Goal: Use online tool/utility: Use online tool/utility

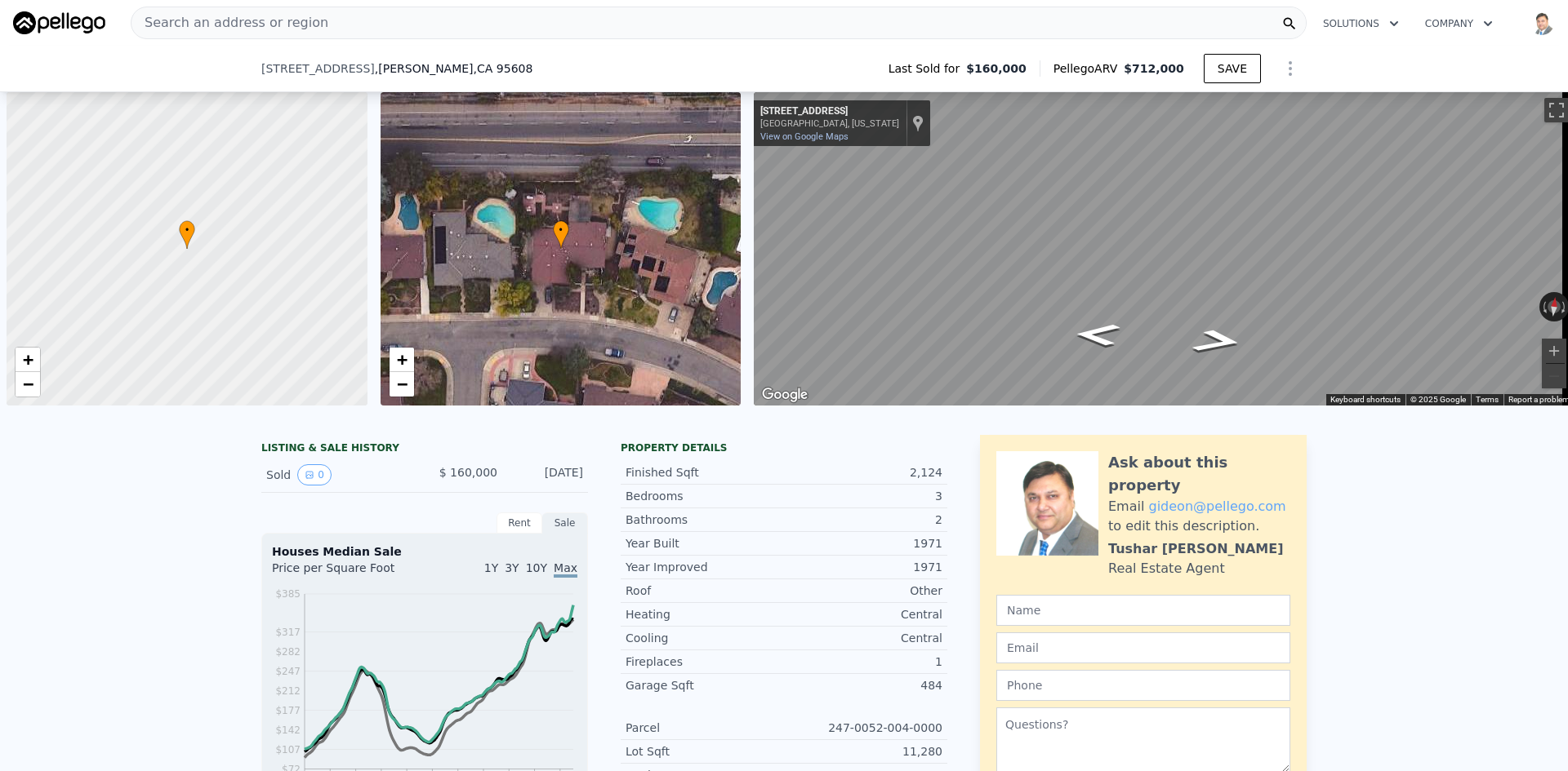
scroll to position [0, 7]
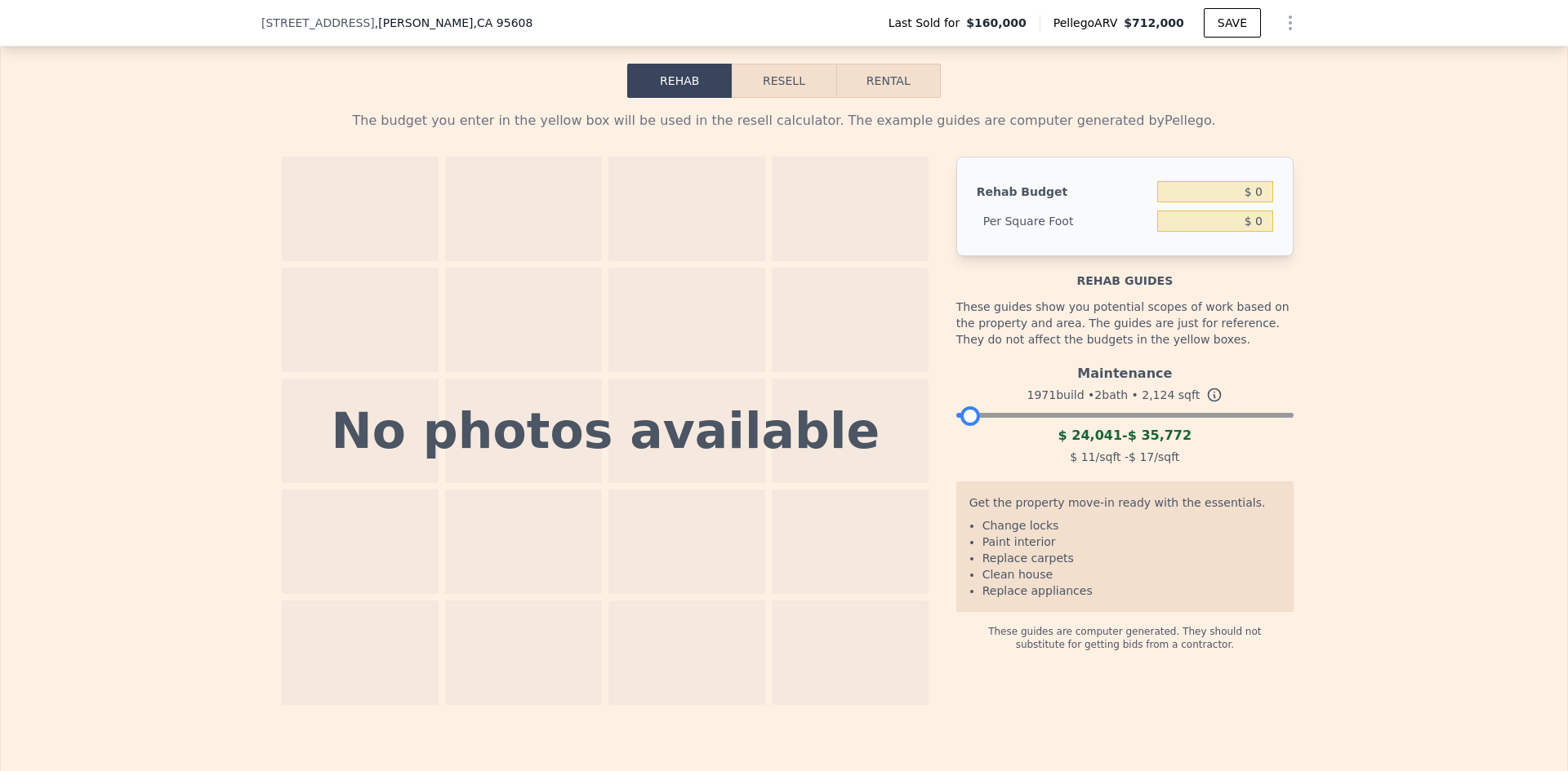
click at [781, 98] on button "Resell" at bounding box center [783, 81] width 104 height 35
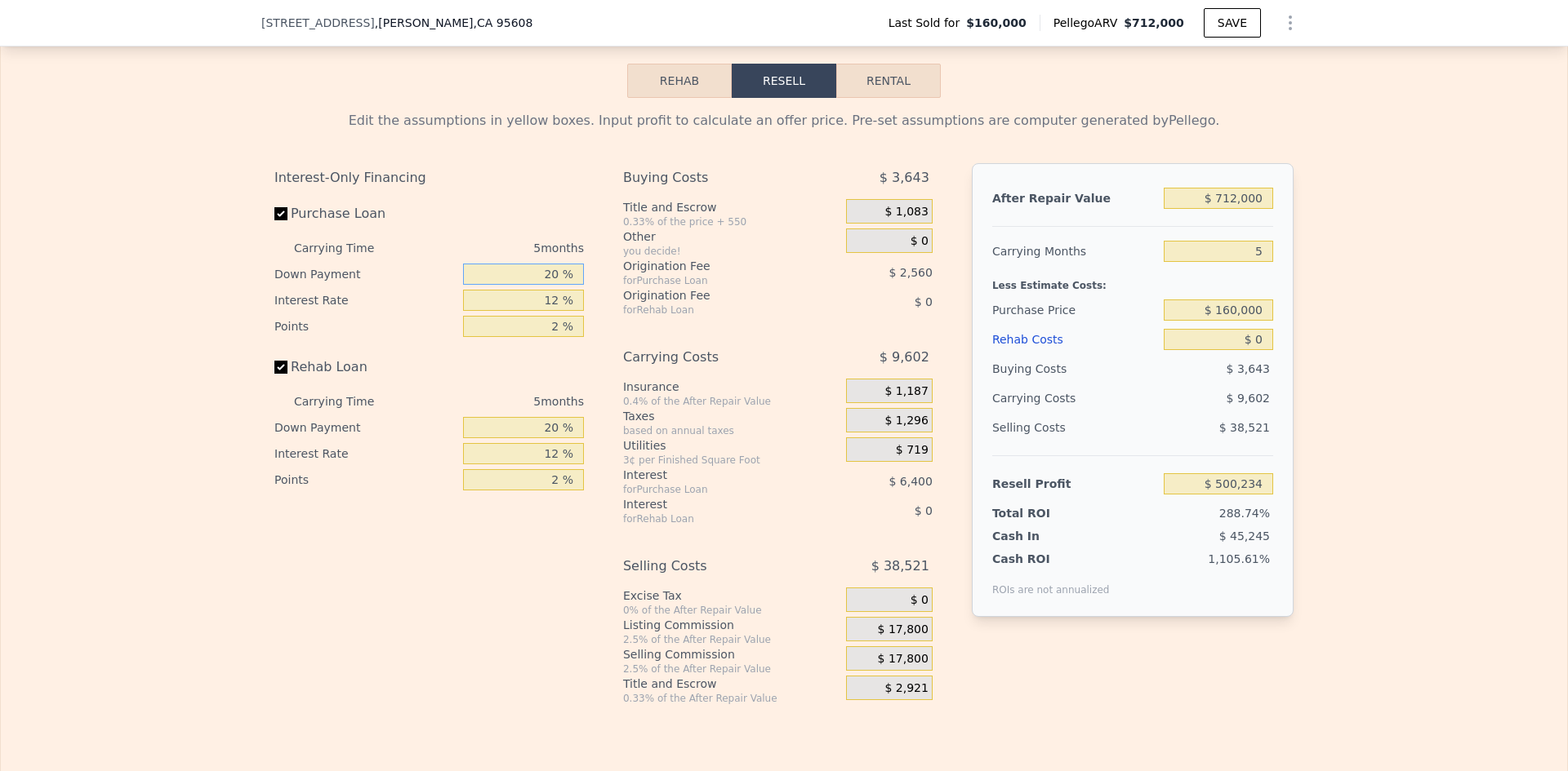
click at [504, 285] on input "20 %" at bounding box center [523, 274] width 120 height 22
drag, startPoint x: 517, startPoint y: 300, endPoint x: 592, endPoint y: 292, distance: 75.4
click at [592, 292] on div "Interest-Only Financing Purchase Loan Carrying Time 5 months Down Payment 20 % …" at bounding box center [784, 433] width 1019 height 542
type input "10 %"
type input "$ 499,114"
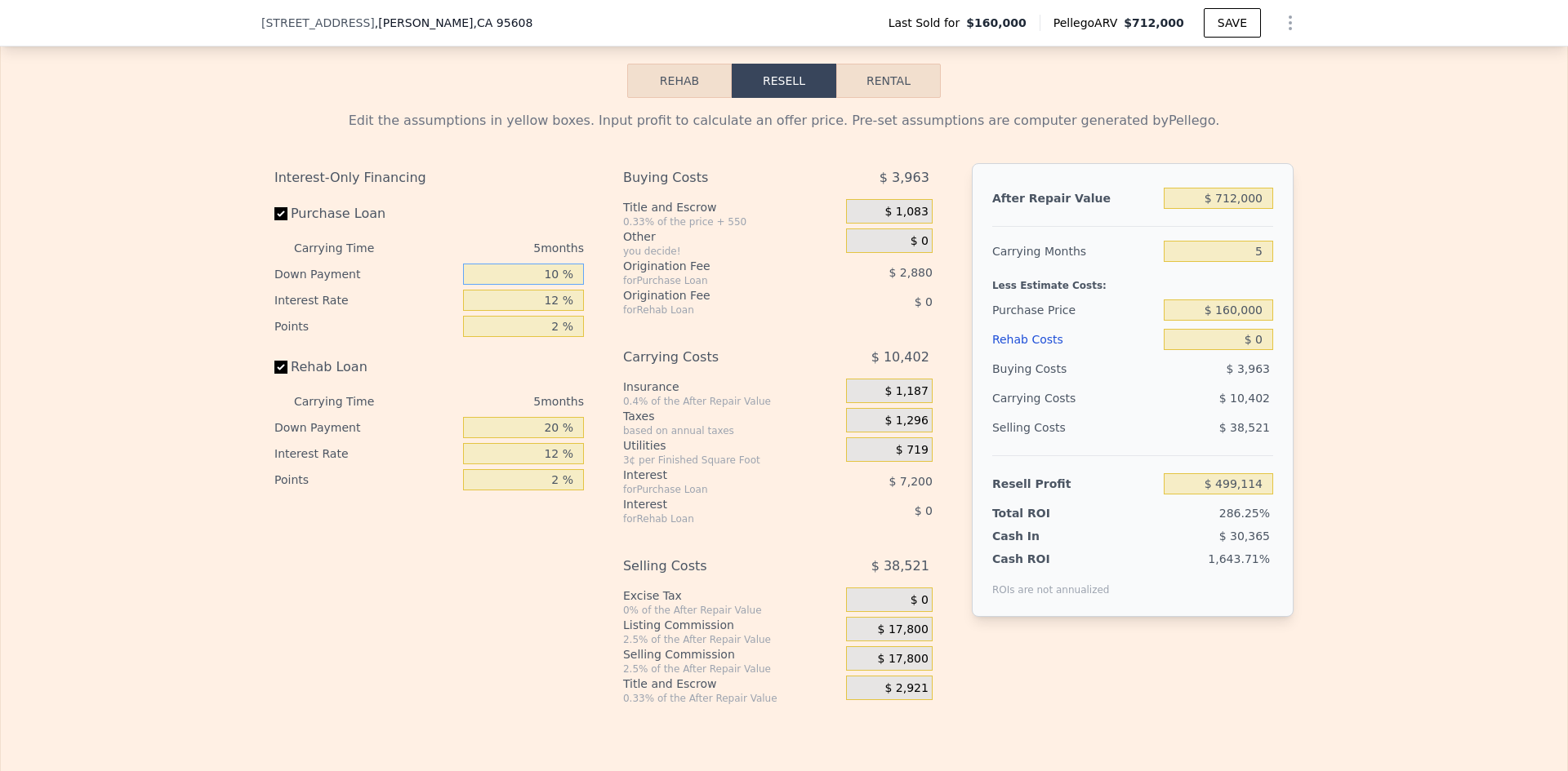
type input "10 %"
type input "11 %"
type input "$ 499,714"
type input "11 %"
click at [536, 438] on input "20 %" at bounding box center [523, 428] width 120 height 22
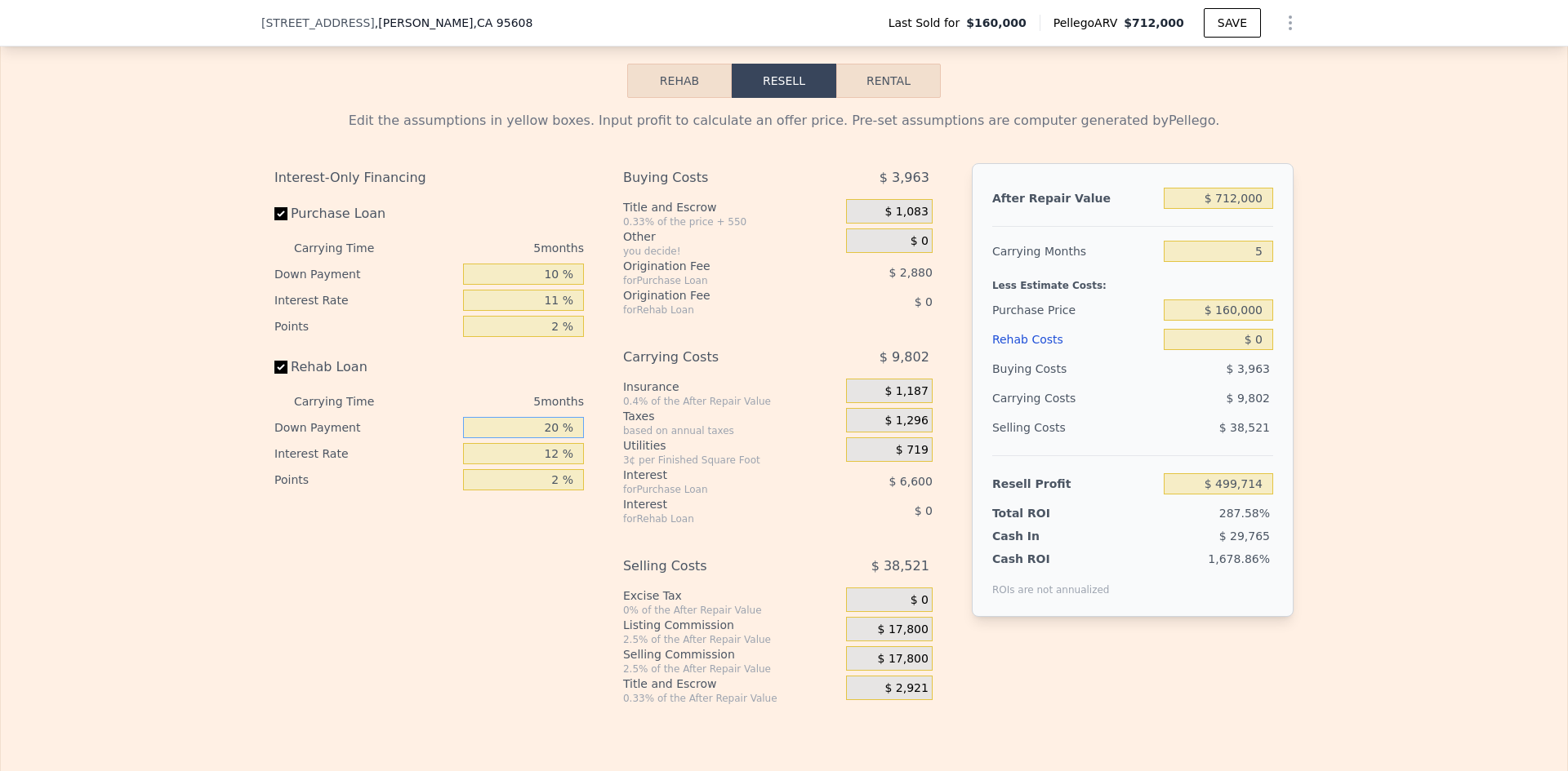
drag, startPoint x: 536, startPoint y: 455, endPoint x: 592, endPoint y: 436, distance: 59.1
click at [592, 436] on div "Interest-Only Financing Purchase Loan Carrying Time 5 months Down Payment 10 % …" at bounding box center [784, 433] width 1019 height 542
type input "0 %"
type input "11 %"
click at [882, 229] on div "$ 1,083" at bounding box center [890, 214] width 87 height 30
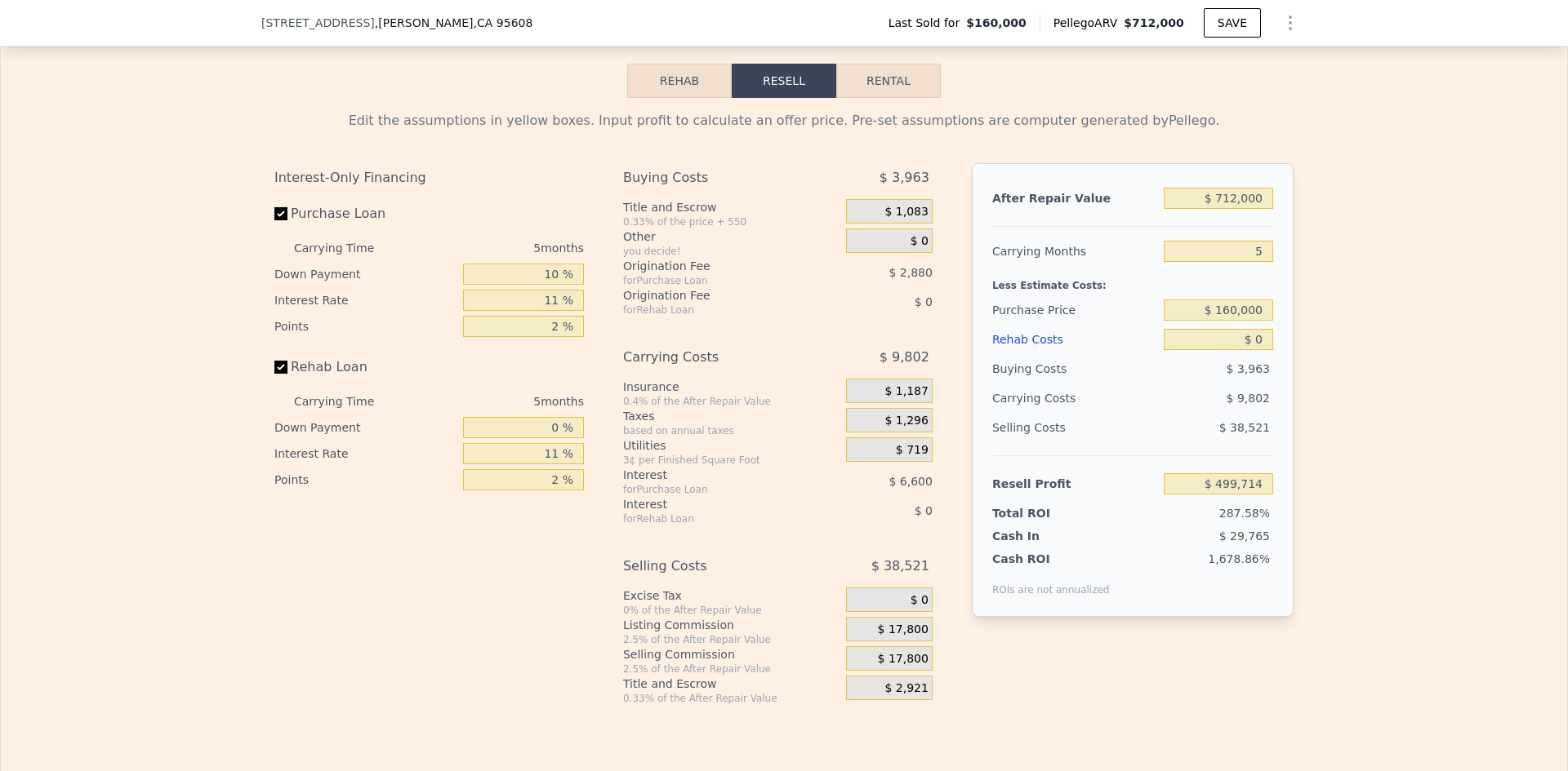
click at [884, 224] on div "$ 1,083" at bounding box center [890, 211] width 87 height 25
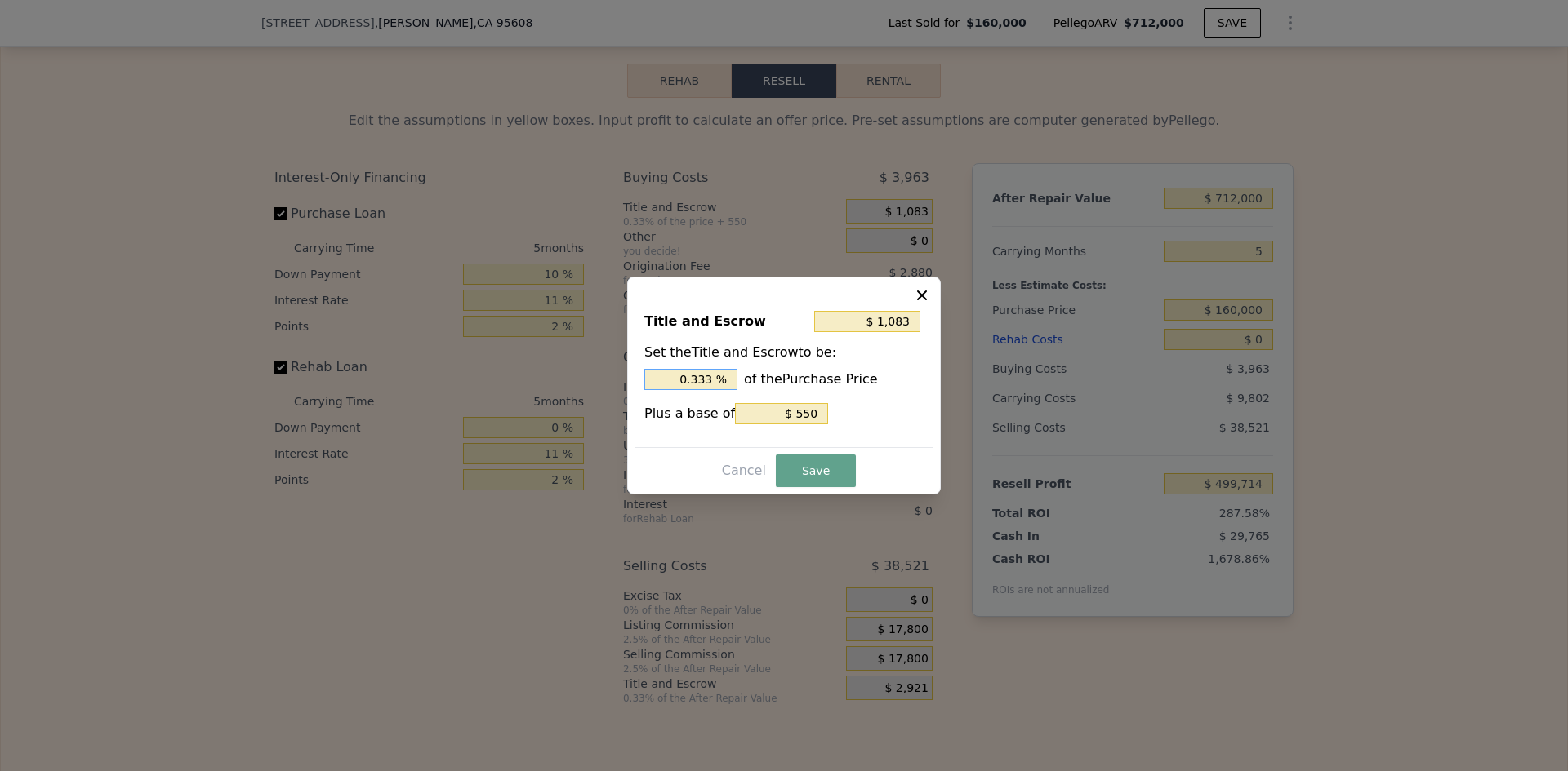
click at [677, 379] on input "0.333 %" at bounding box center [690, 380] width 93 height 22
drag, startPoint x: 677, startPoint y: 379, endPoint x: 734, endPoint y: 380, distance: 57.0
click at [734, 380] on input "0.333 %" at bounding box center [690, 380] width 93 height 22
type input "$ 2,150"
type input "1 %"
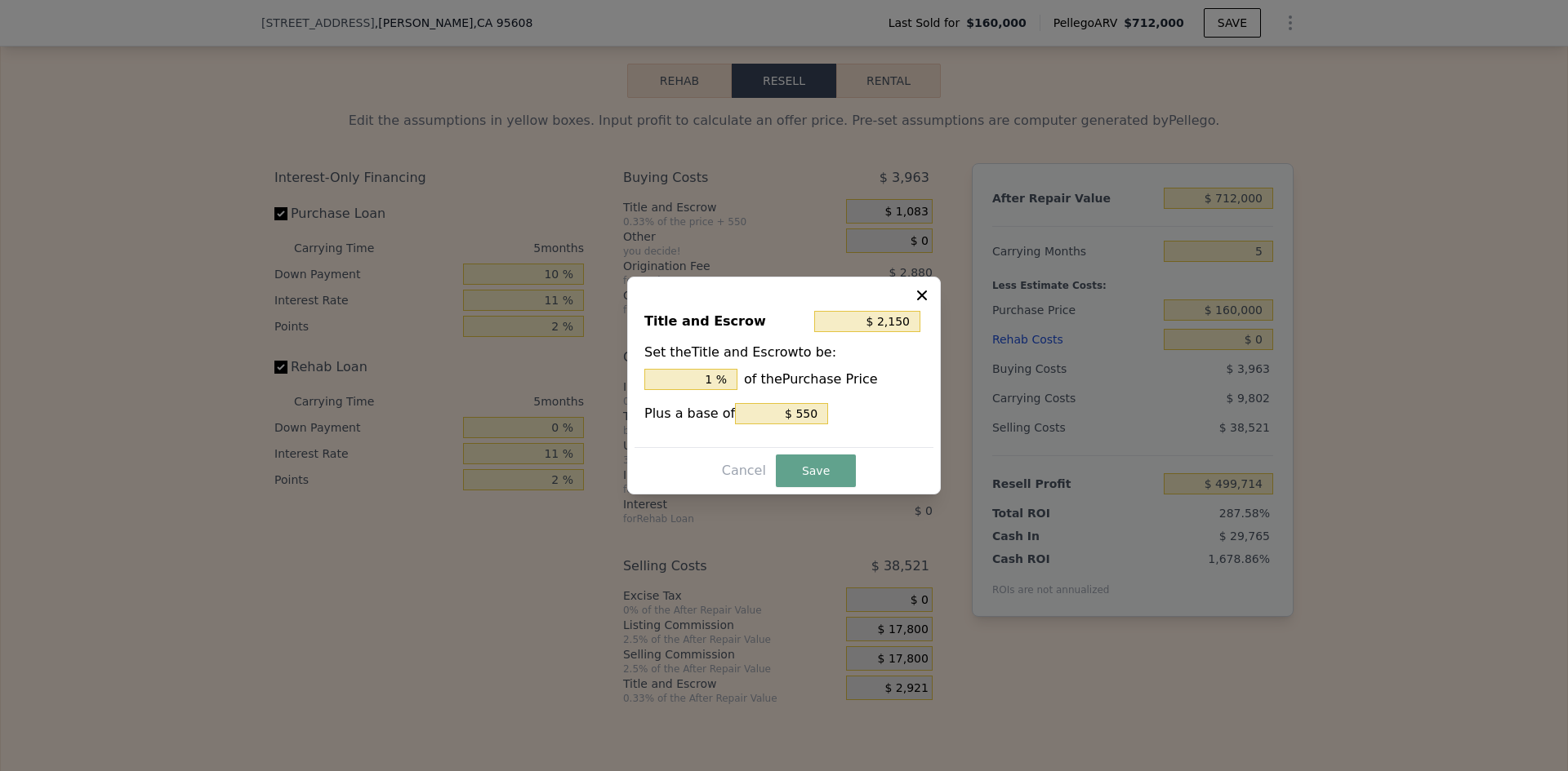
drag, startPoint x: 717, startPoint y: 440, endPoint x: 744, endPoint y: 423, distance: 31.9
click at [716, 439] on div "Title and Escrow $ 2,150 Set the Title and Escrow to be: 1 % of the Purchase Pr…" at bounding box center [784, 372] width 299 height 150
click at [758, 418] on input "$ 550" at bounding box center [781, 415] width 93 height 22
drag, startPoint x: 767, startPoint y: 415, endPoint x: 871, endPoint y: 412, distance: 104.0
click at [871, 412] on div "Plus a base of $ 550" at bounding box center [783, 415] width 279 height 22
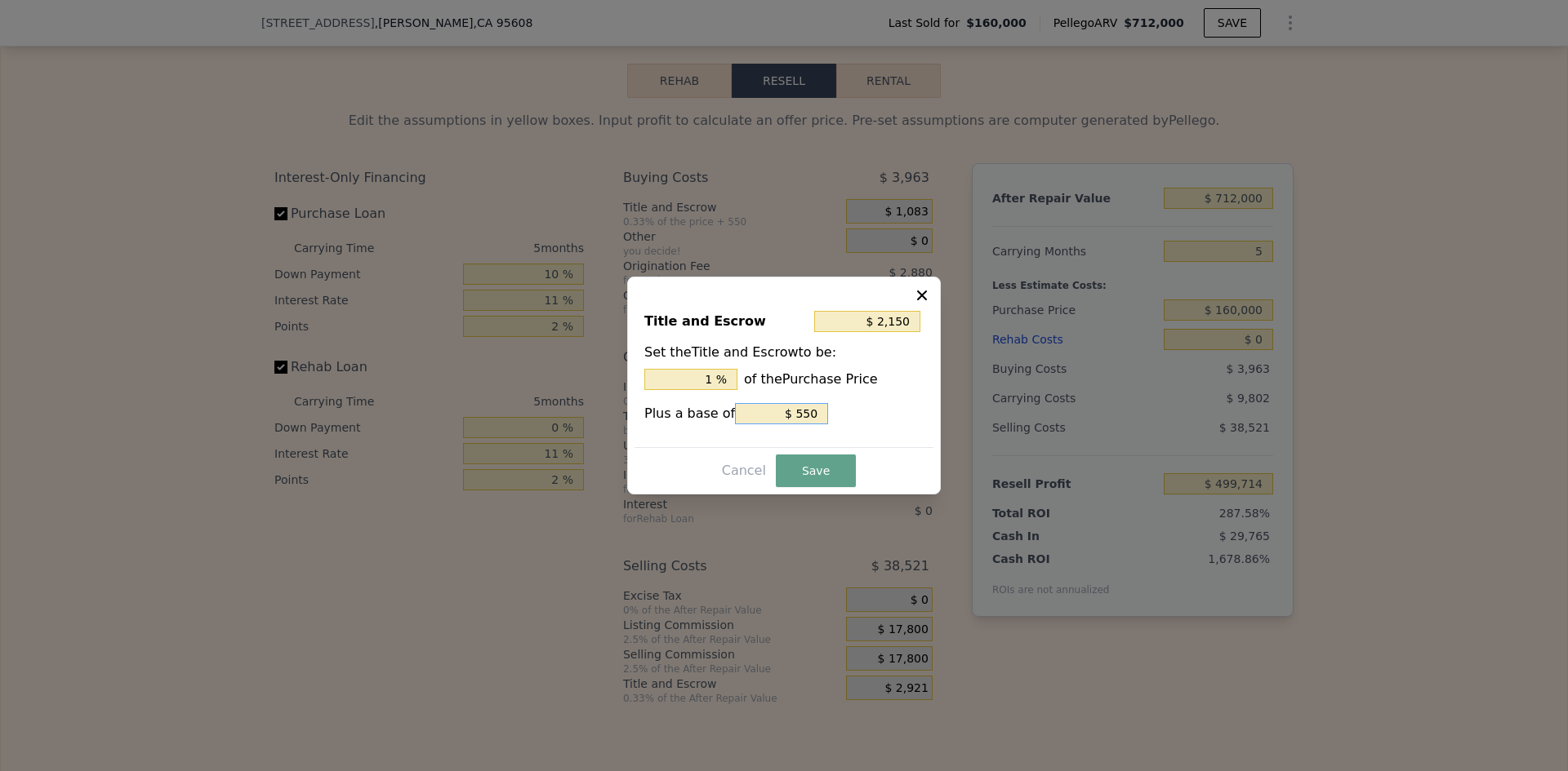
type input "$ 1,600"
type input "$ 0"
click at [802, 474] on button "Save" at bounding box center [816, 471] width 80 height 33
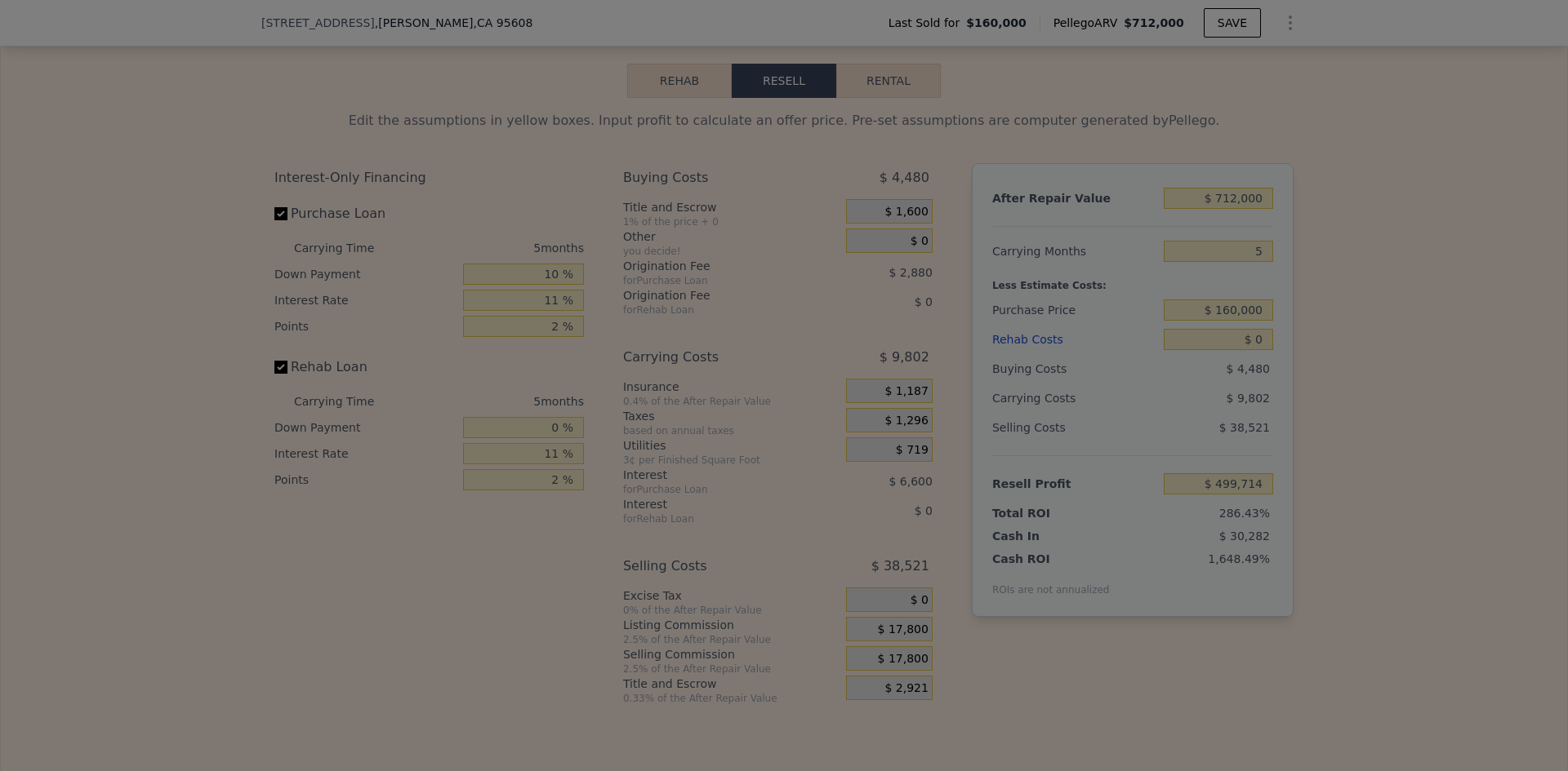
type input "$ 499,197"
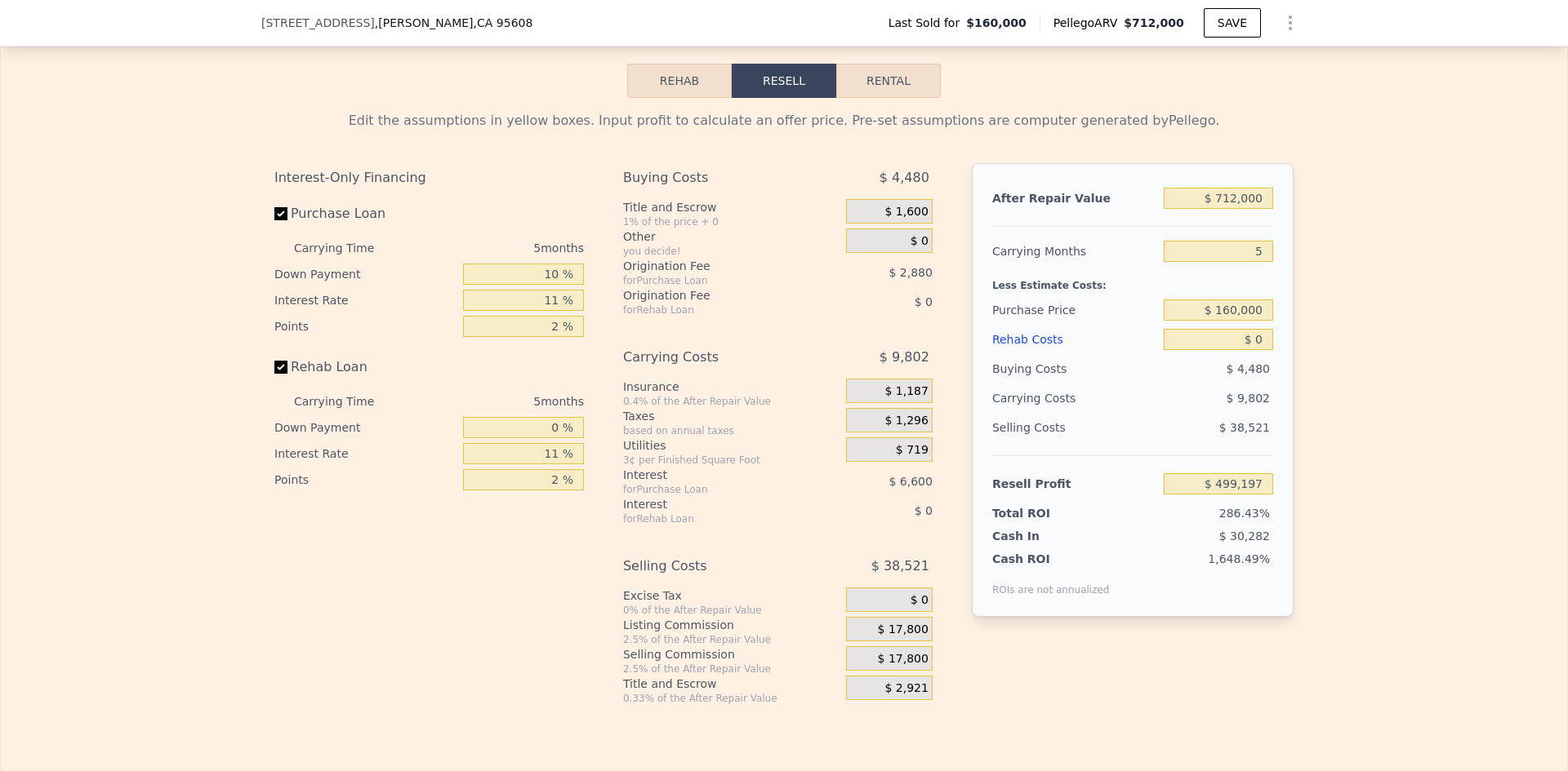
click at [869, 404] on div "$ 1,187" at bounding box center [890, 391] width 87 height 25
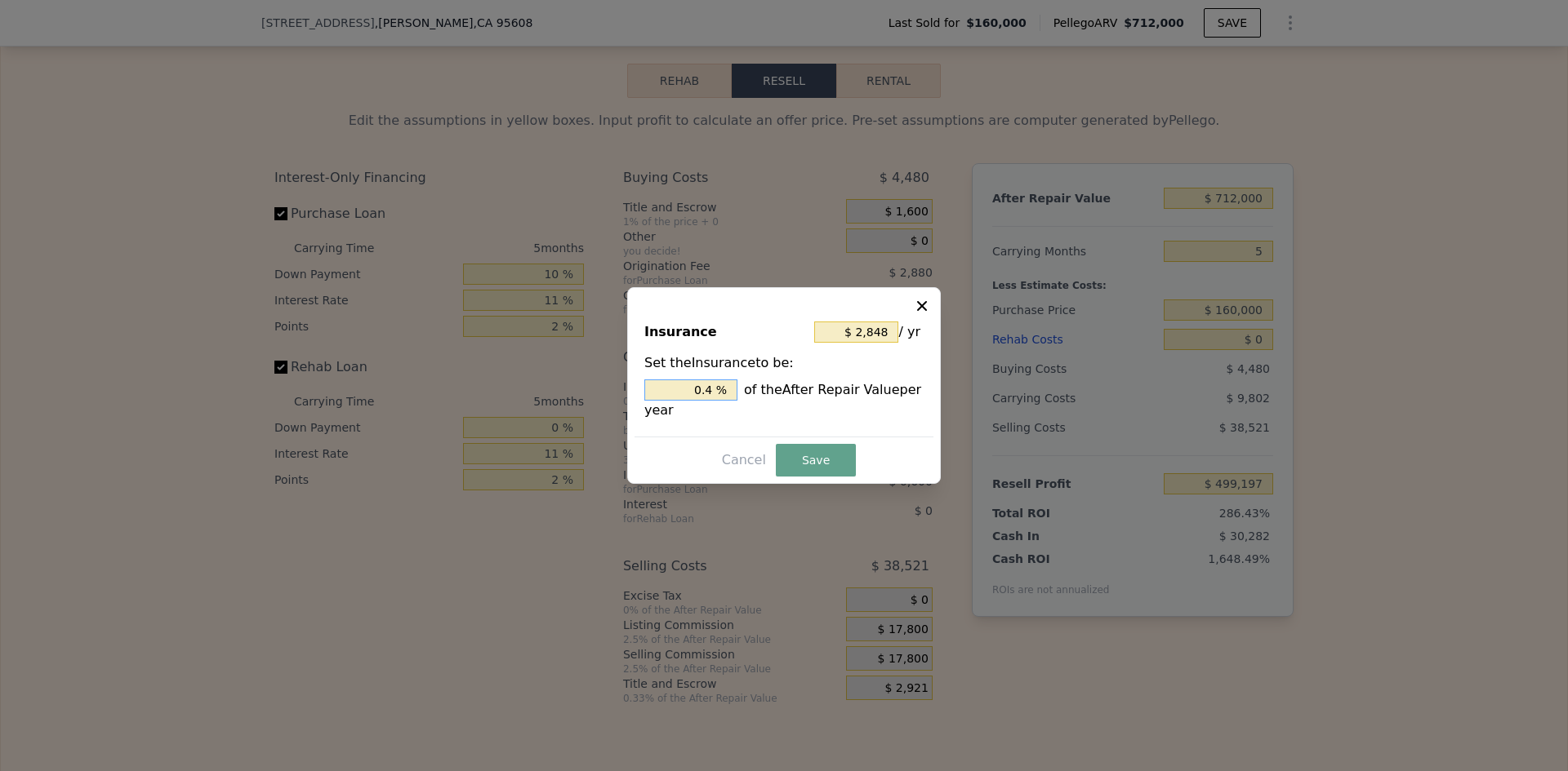
drag, startPoint x: 693, startPoint y: 391, endPoint x: 757, endPoint y: 388, distance: 64.1
click at [757, 388] on div "0.4 % of the After Repair Value per year" at bounding box center [783, 400] width 279 height 40
type input "$ 0"
type input "0. %"
type input "$ 3,560"
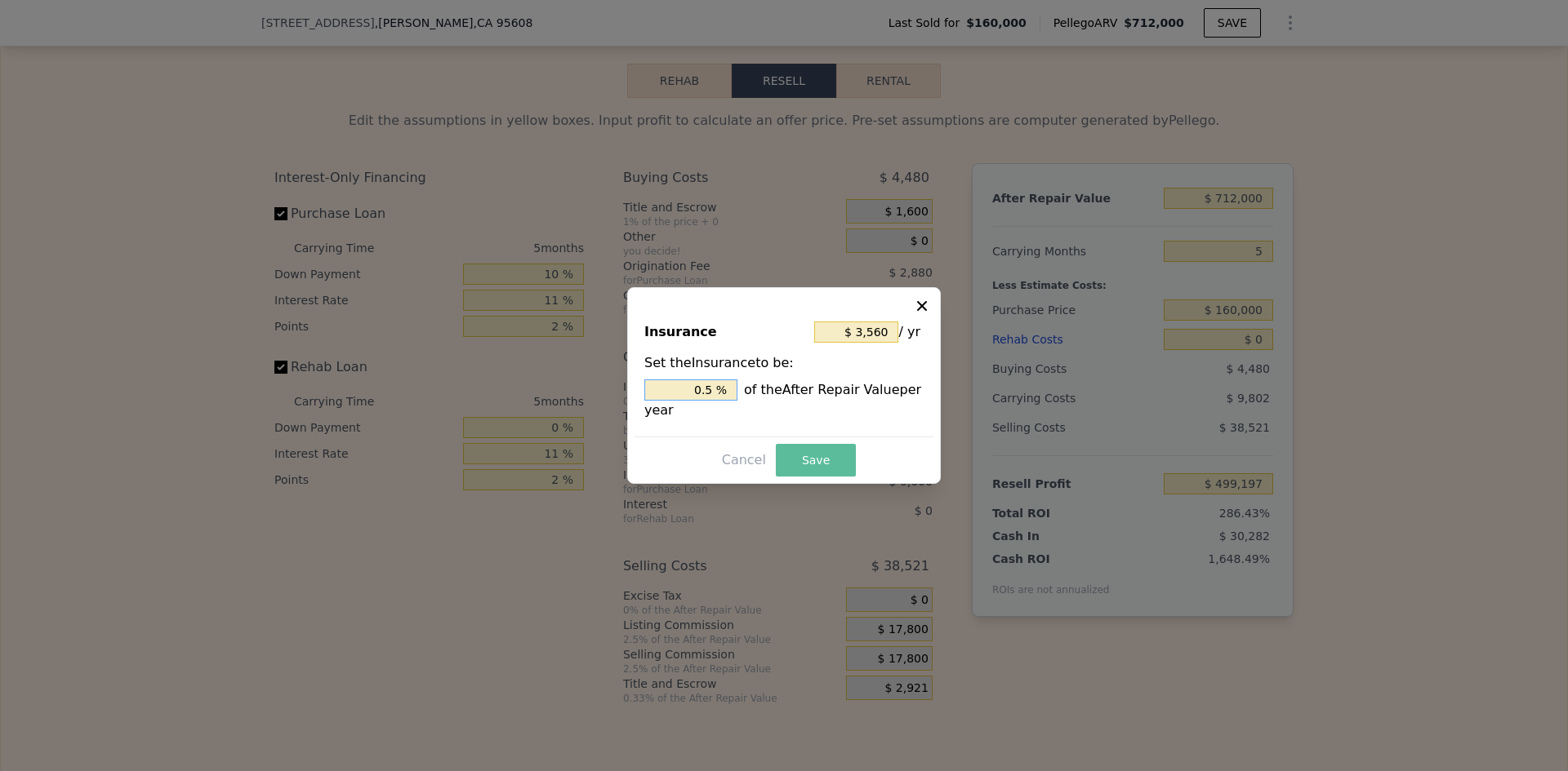
type input "0.5 %"
click at [805, 462] on button "Save" at bounding box center [816, 460] width 80 height 33
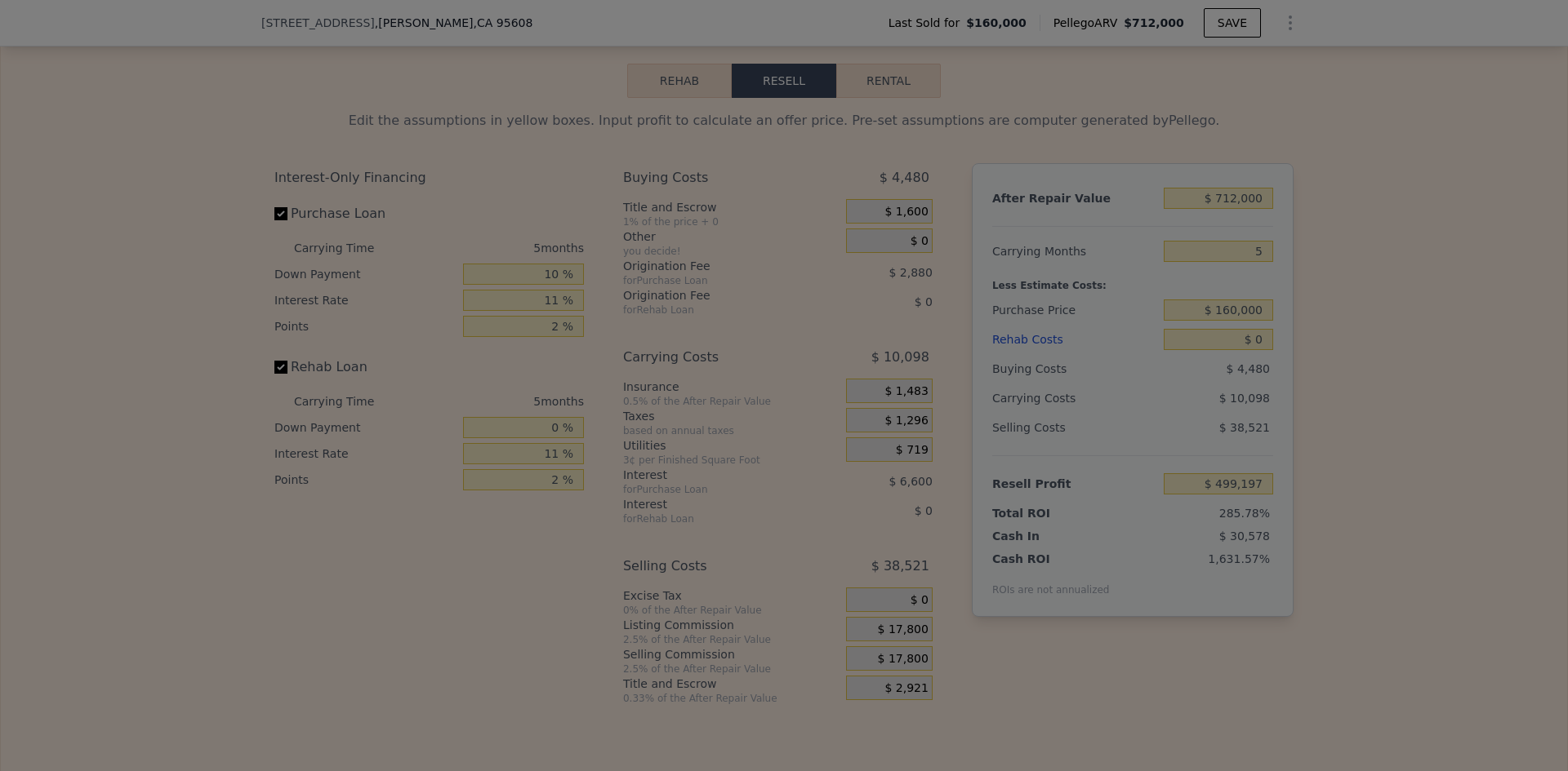
type input "$ 498,901"
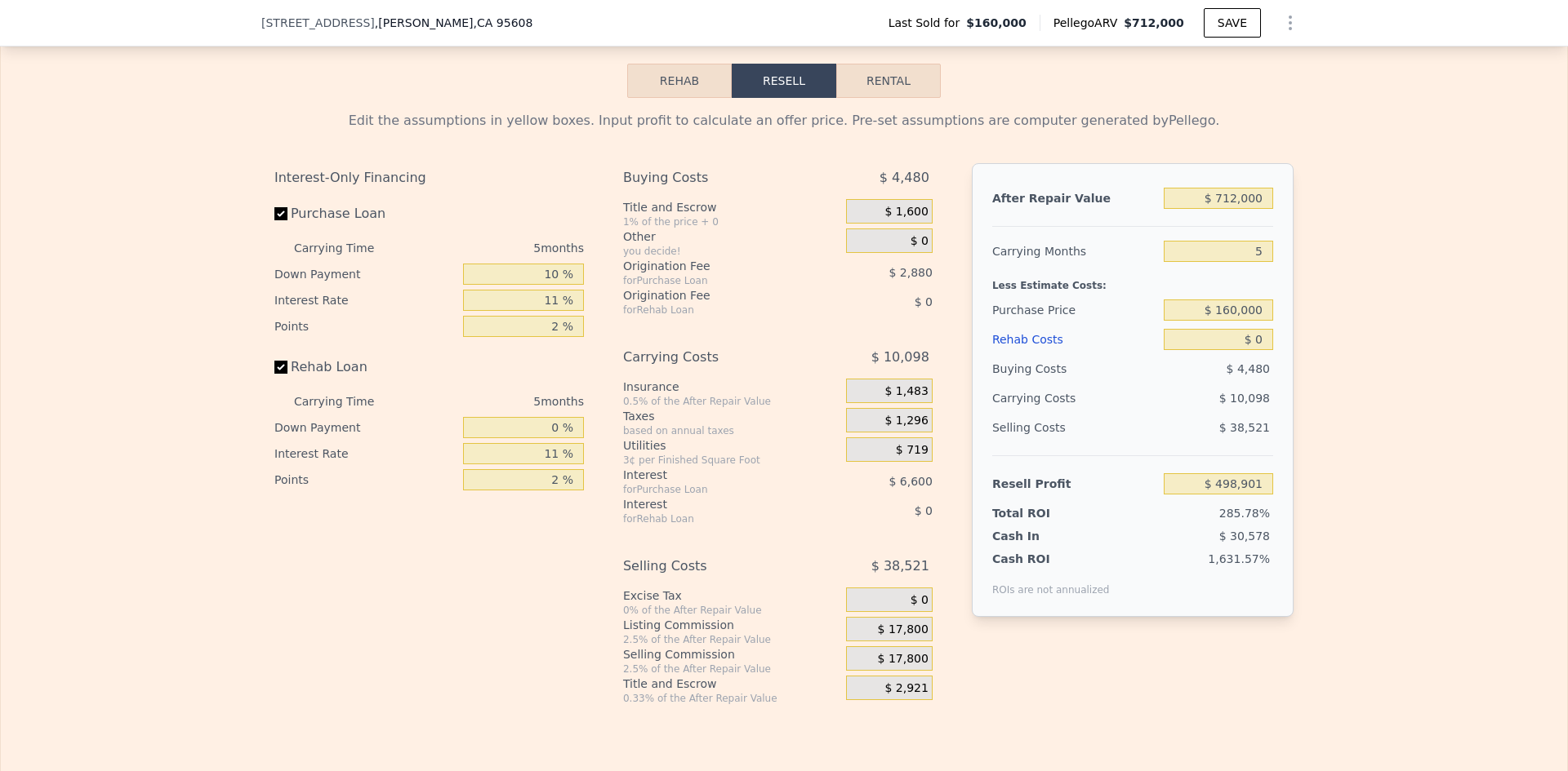
click at [1018, 679] on div "After Repair Value $ 712,000 Carrying Months 5 Less Estimate Costs: Purchase Pr…" at bounding box center [1133, 421] width 322 height 516
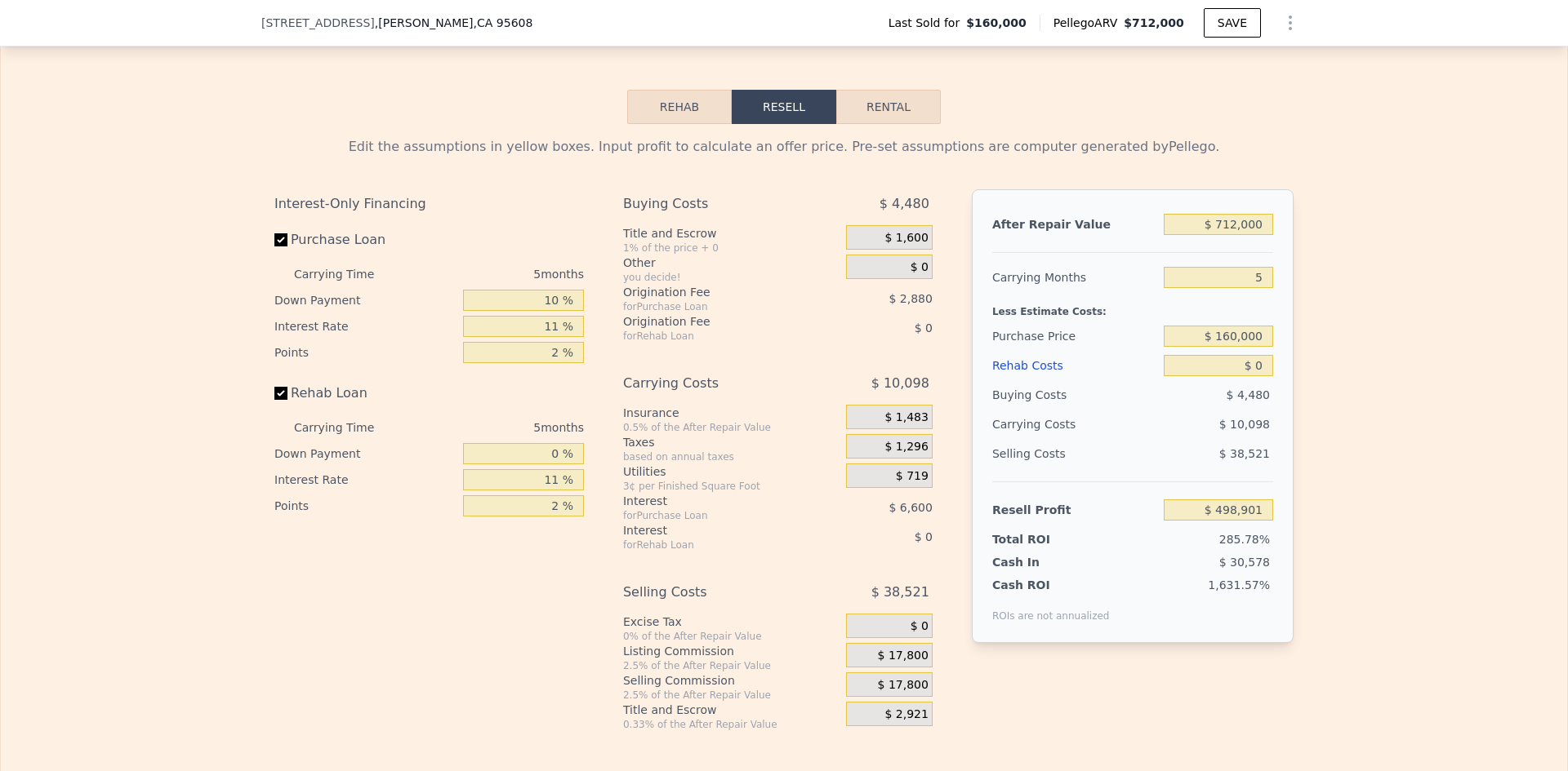
scroll to position [2285, 0]
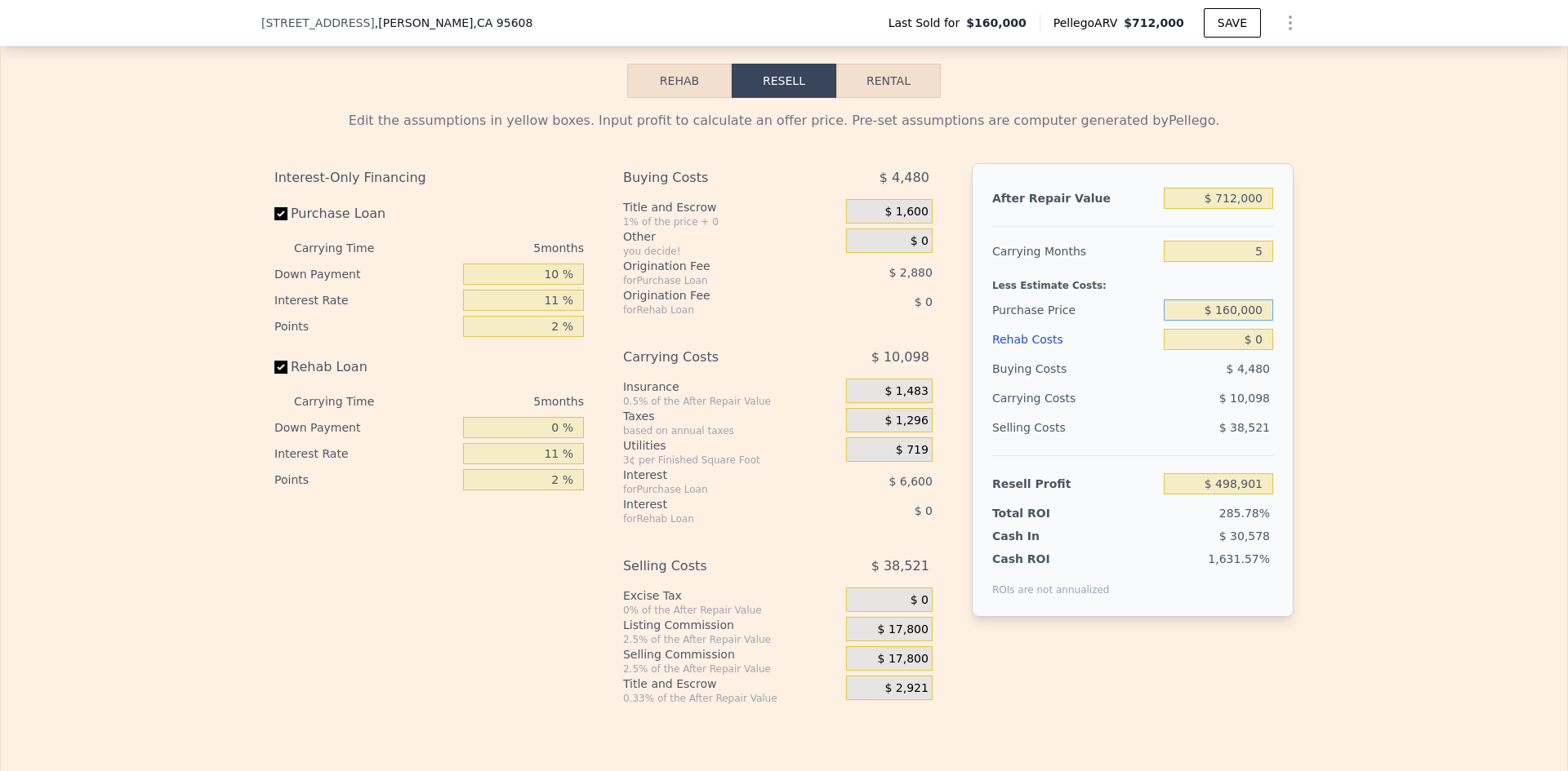
click at [1196, 321] on input "$ 160,000" at bounding box center [1217, 310] width 110 height 22
drag, startPoint x: 1196, startPoint y: 338, endPoint x: 1318, endPoint y: 330, distance: 122.3
click at [1318, 330] on div "Edit the assumptions in yellow boxes. Input profit to calculate an offer price.…" at bounding box center [784, 401] width 1566 height 607
type input "$ 555,000"
type input "$ 76,546"
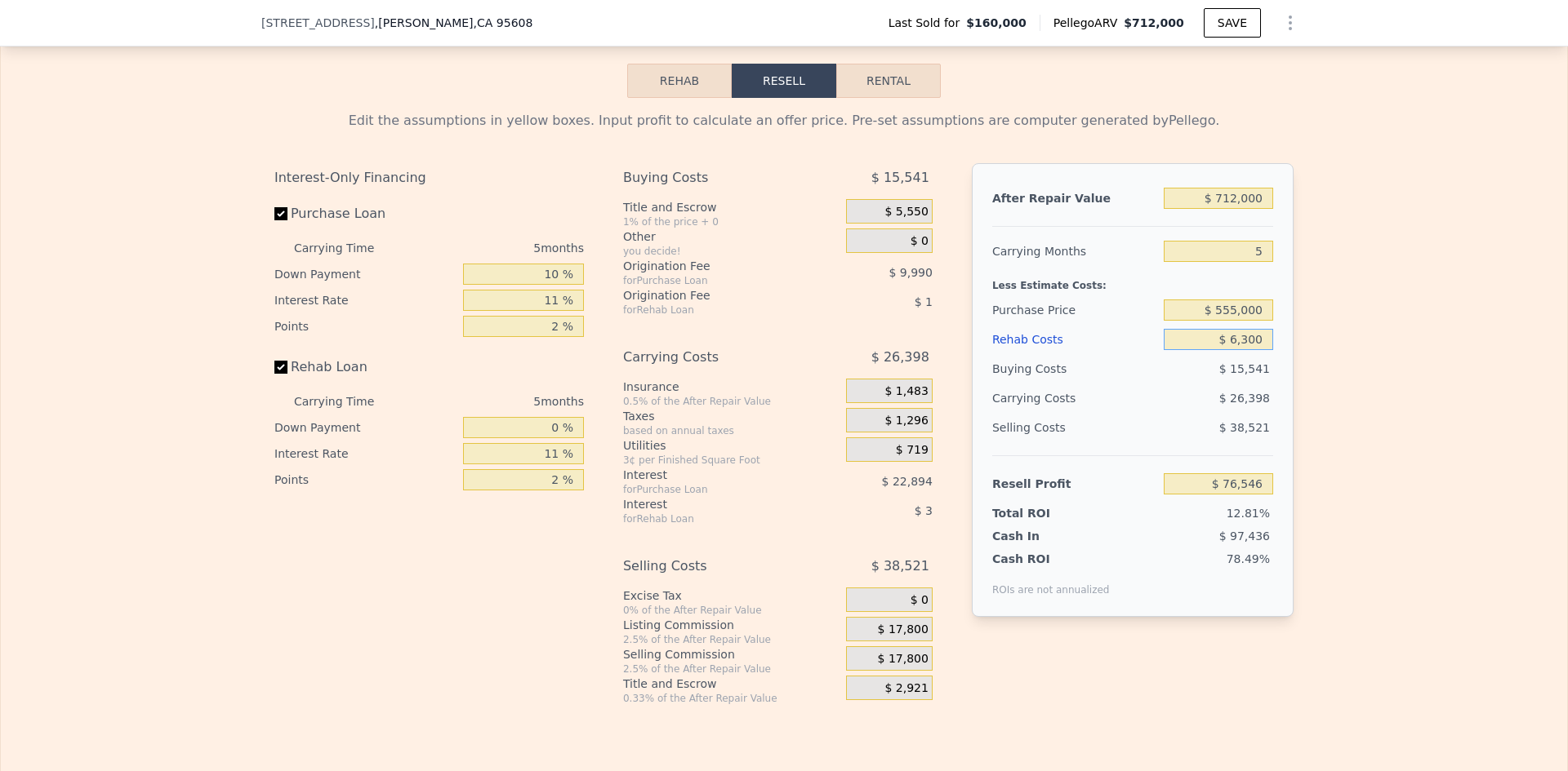
type input "$ 63,000"
type input "$ 9,396"
type input "$ 63,000"
click at [1224, 262] on input "5" at bounding box center [1217, 252] width 110 height 22
drag, startPoint x: 1229, startPoint y: 276, endPoint x: 1292, endPoint y: 277, distance: 63.0
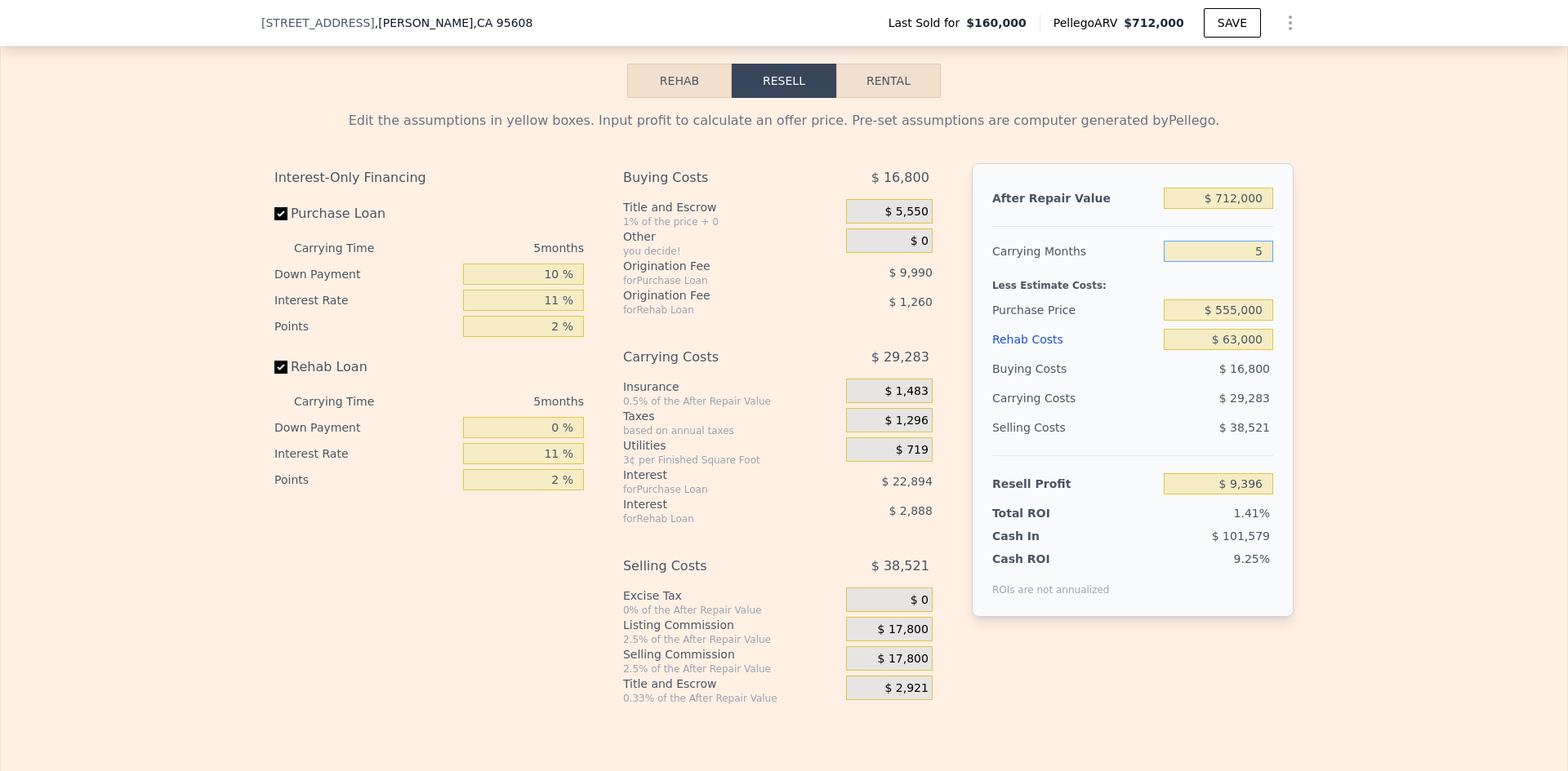
click at [1292, 277] on div "Edit the assumptions in yellow boxes. Input profit to calculate an offer price.…" at bounding box center [784, 401] width 1045 height 607
type input "6"
type input "$ 3,540"
type input "6"
click at [1279, 315] on div "After Repair Value $ 712,000 Carrying Months 6 Less Estimate Costs: Purchase Pr…" at bounding box center [1133, 390] width 322 height 454
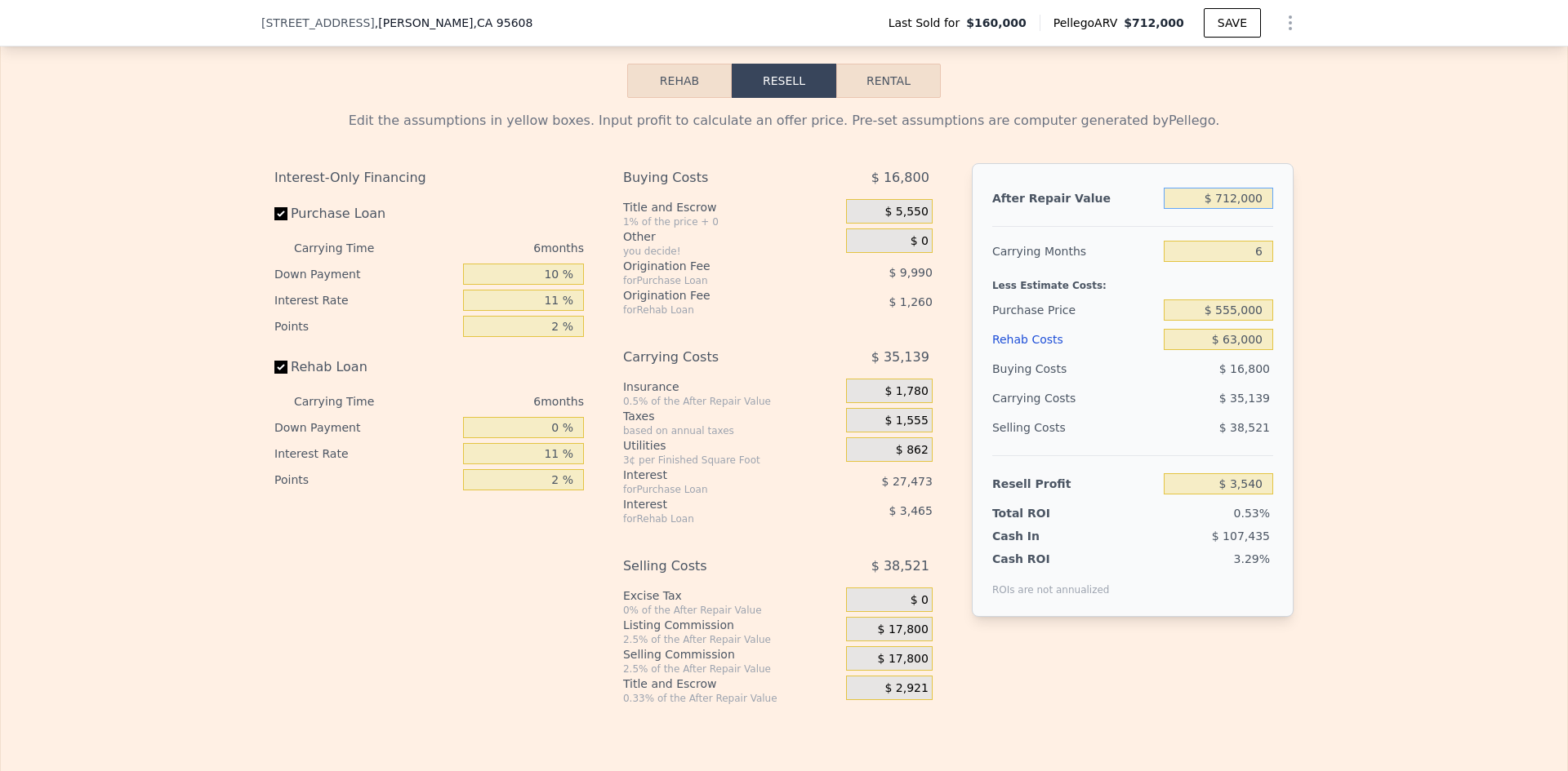
click at [1208, 209] on input "$ 712,000" at bounding box center [1217, 198] width 110 height 22
drag, startPoint x: 1199, startPoint y: 223, endPoint x: 1331, endPoint y: 218, distance: 132.1
click at [1331, 218] on div "Edit the assumptions in yellow boxes. Input profit to calculate an offer price.…" at bounding box center [784, 401] width 1566 height 607
type input "$ 750,000"
type input "$ 39,418"
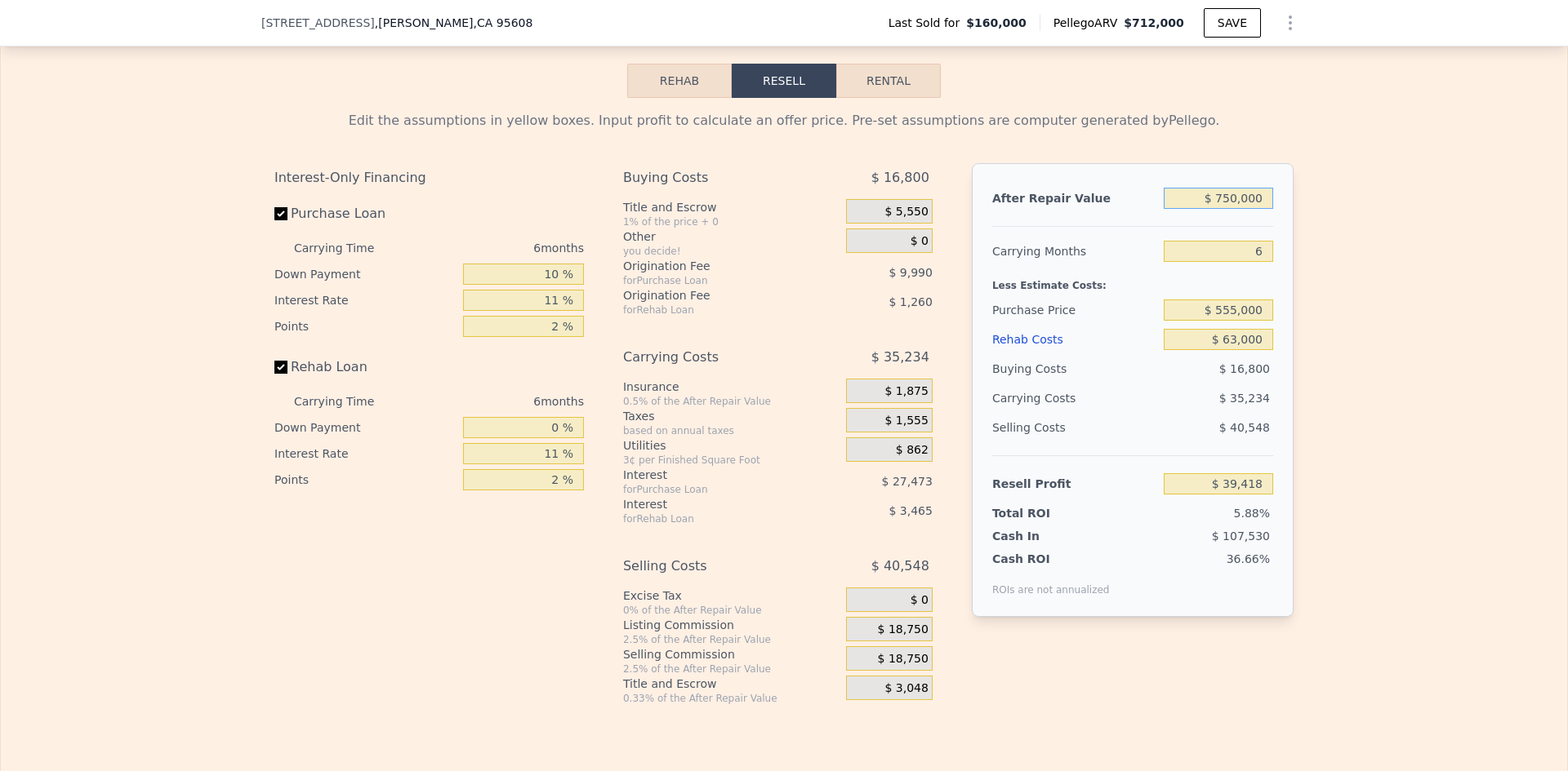
type input "$ 750,000"
click at [1318, 299] on div "Edit the assumptions in yellow boxes. Input profit to calculate an offer price.…" at bounding box center [784, 401] width 1566 height 607
click at [875, 432] on div "$ 1,555" at bounding box center [890, 420] width 87 height 25
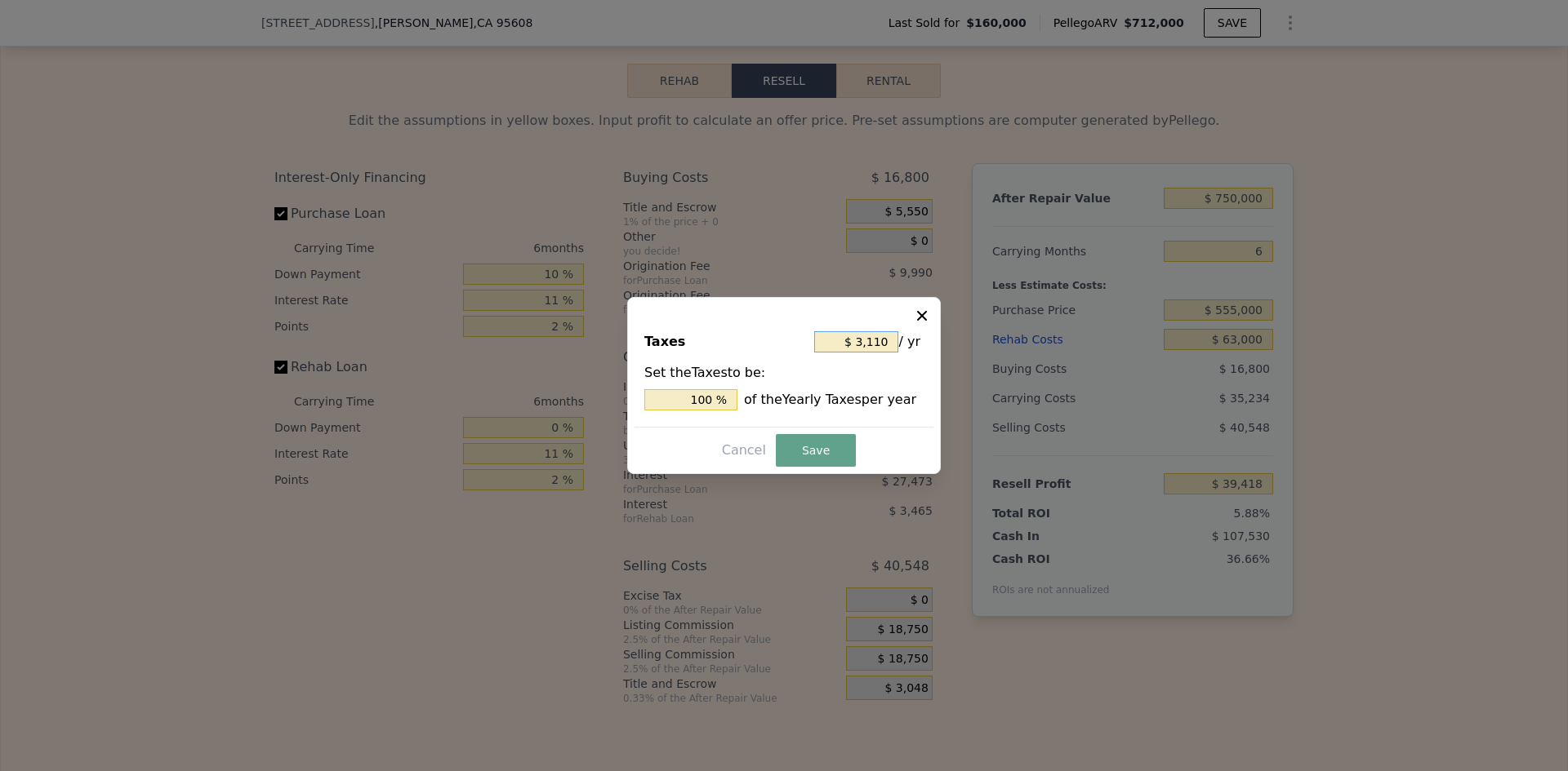
drag, startPoint x: 840, startPoint y: 346, endPoint x: 946, endPoint y: 336, distance: 106.5
click at [946, 336] on div "​ Taxes $ 3,110 / yr Set the Taxes to be: 100 % of the Yearly Taxes per year Ca…" at bounding box center [784, 385] width 1568 height 771
type input "$ 6"
type input "0.193 %"
type input "$ 6,105"
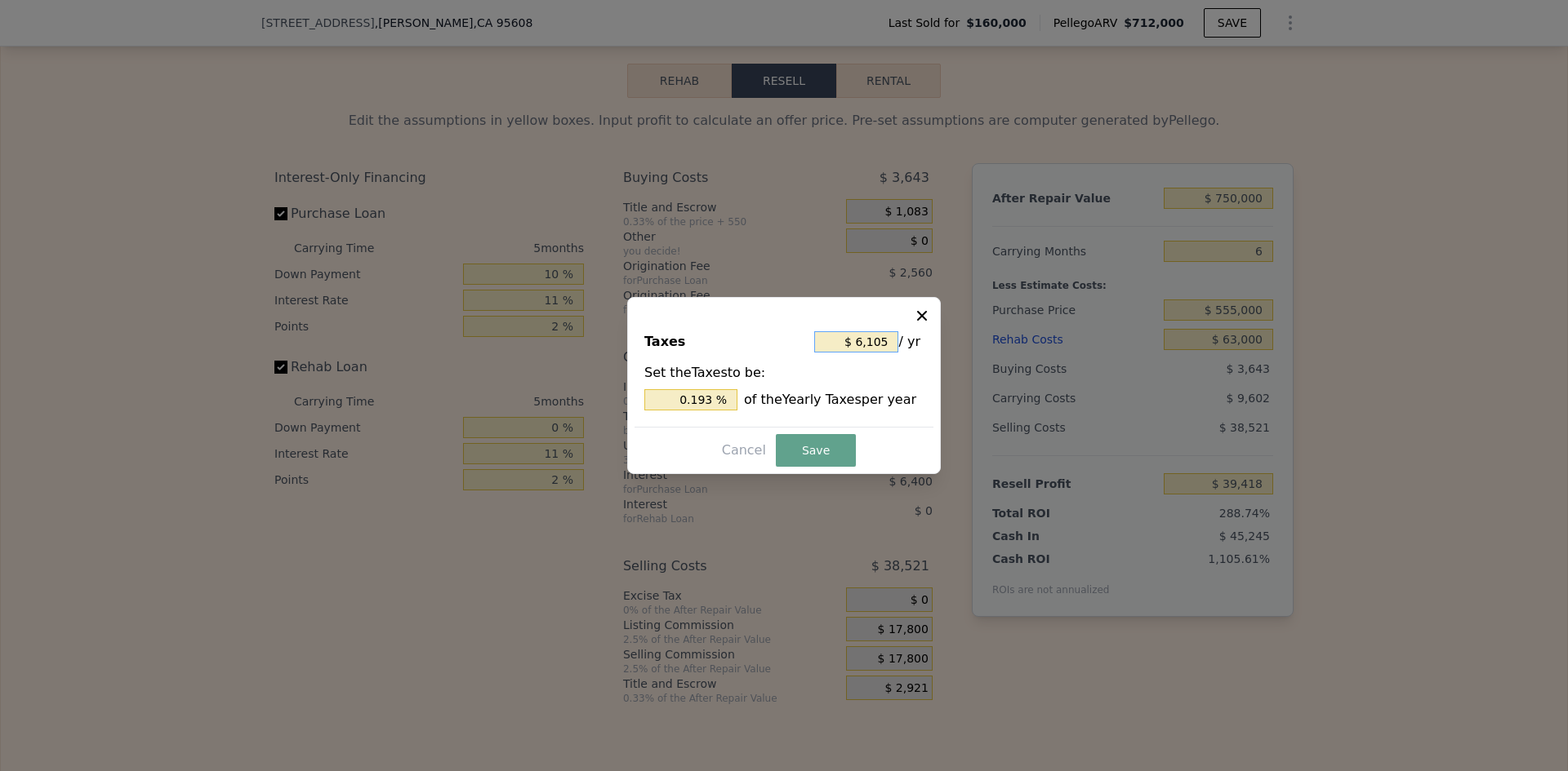
type input "$ 712,000"
type input "5"
type input "$ 0"
type input "$ 500,234"
type input "196.302 %"
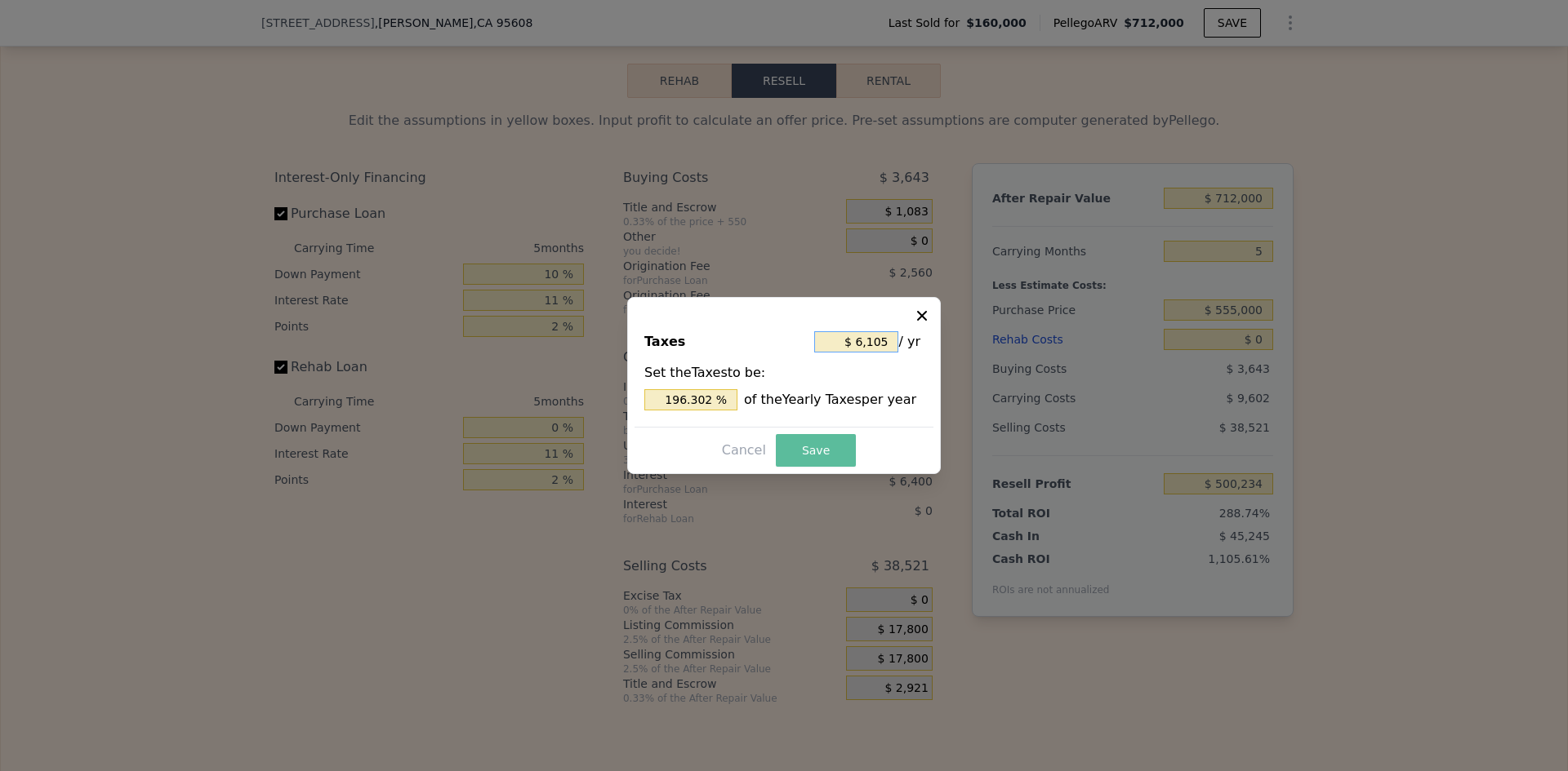
type input "$ 6,105"
click at [826, 449] on button "Save" at bounding box center [816, 450] width 80 height 33
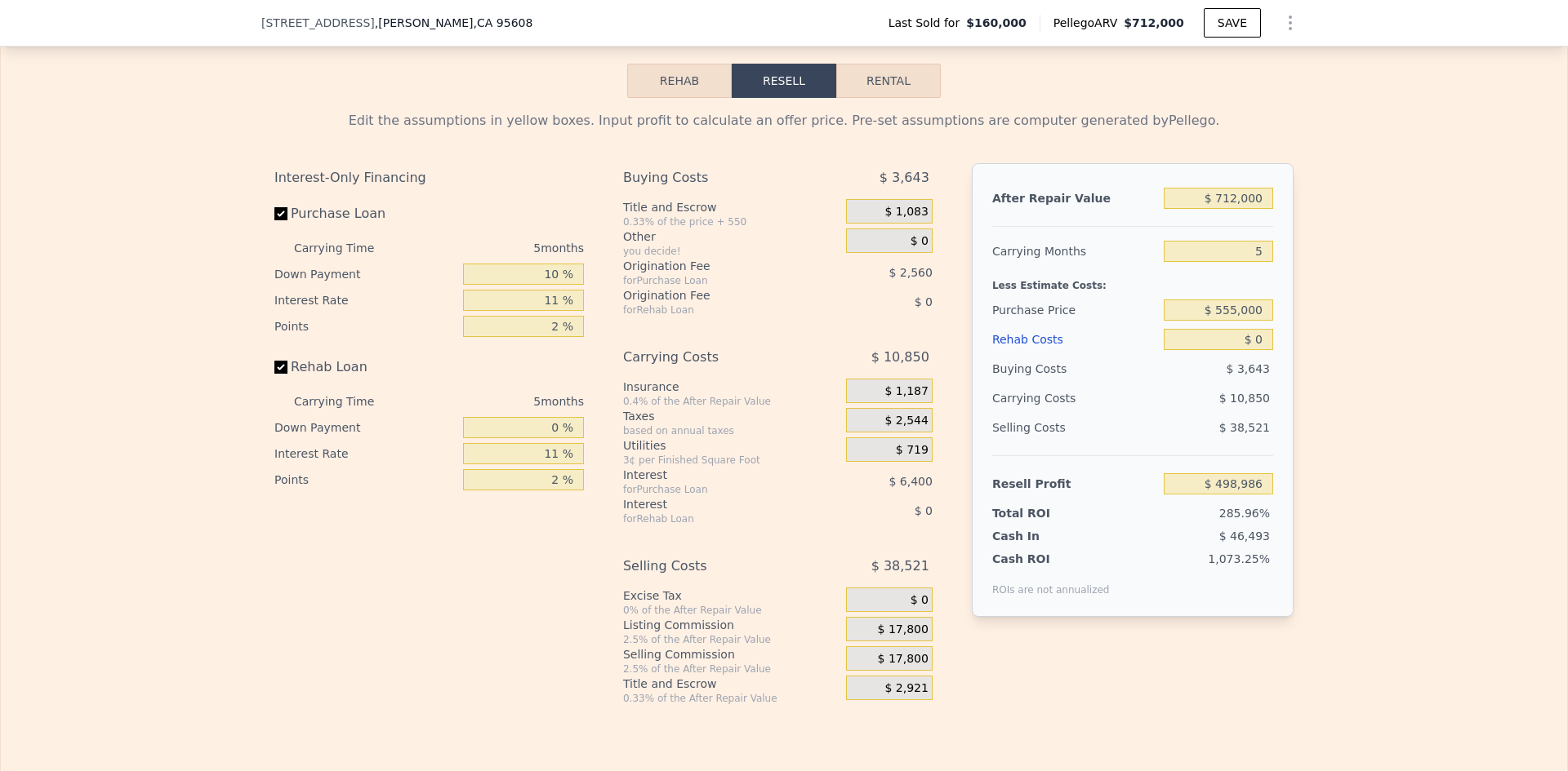
click at [934, 503] on div "Buying Costs $ 3,643 Title and Escrow 0.33% of the price + 550 $ 1,083 Other yo…" at bounding box center [784, 433] width 323 height 542
drag, startPoint x: 902, startPoint y: 505, endPoint x: 946, endPoint y: 505, distance: 44.0
click at [946, 505] on div "Interest-Only Financing Purchase Loan Carrying Time 5 months Down Payment 10 % …" at bounding box center [784, 433] width 1019 height 542
type input "$ 500,234"
click at [742, 705] on div "0.33% of the After Repair Value" at bounding box center [731, 698] width 216 height 13
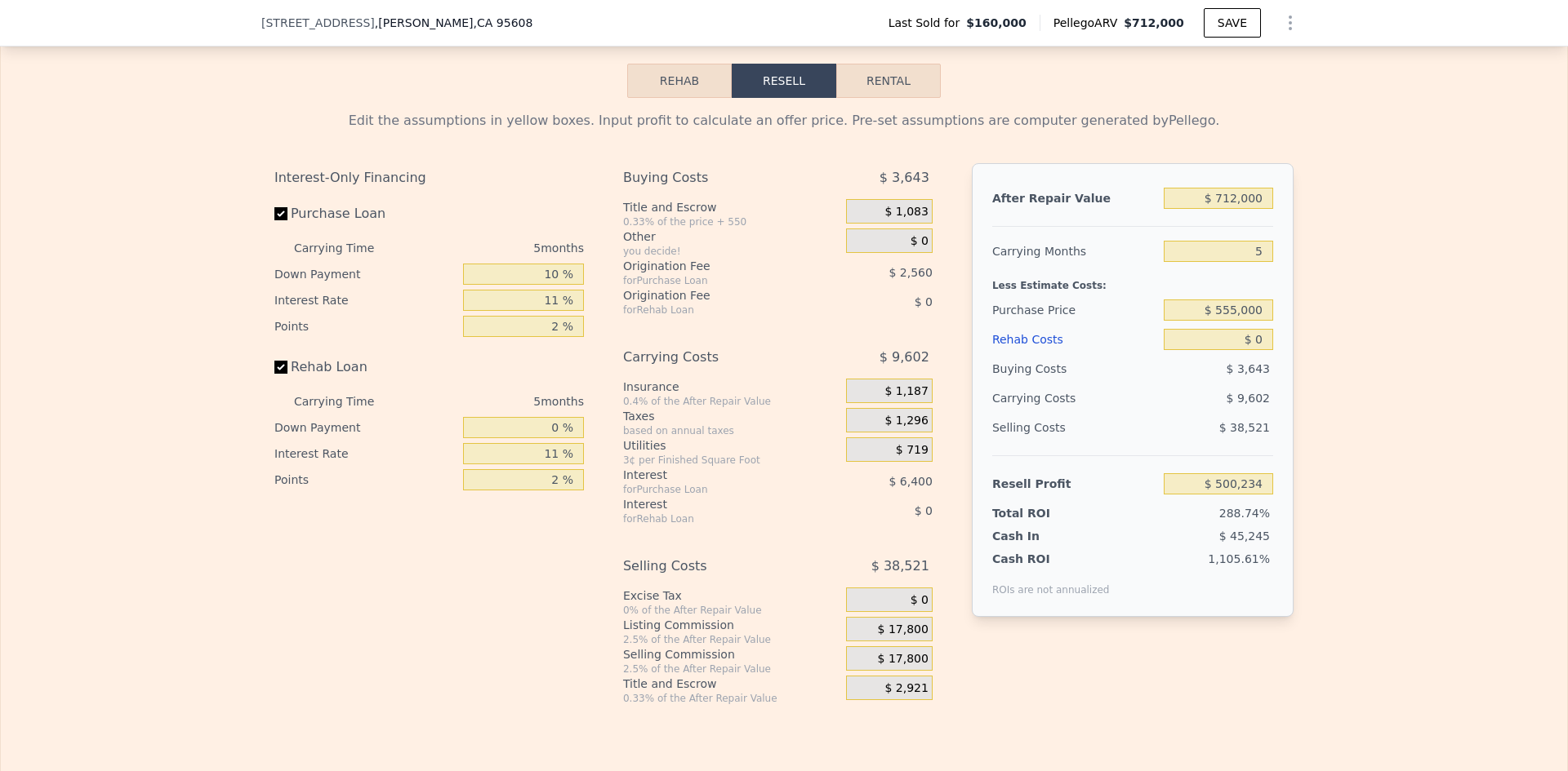
click at [690, 705] on div "0.33% of the After Repair Value" at bounding box center [731, 698] width 216 height 13
click at [665, 705] on div "0.33% of the After Repair Value" at bounding box center [731, 698] width 216 height 13
click at [871, 705] on div "$ 2,921" at bounding box center [890, 691] width 87 height 30
click at [670, 581] on div "Selling Costs" at bounding box center [714, 567] width 182 height 30
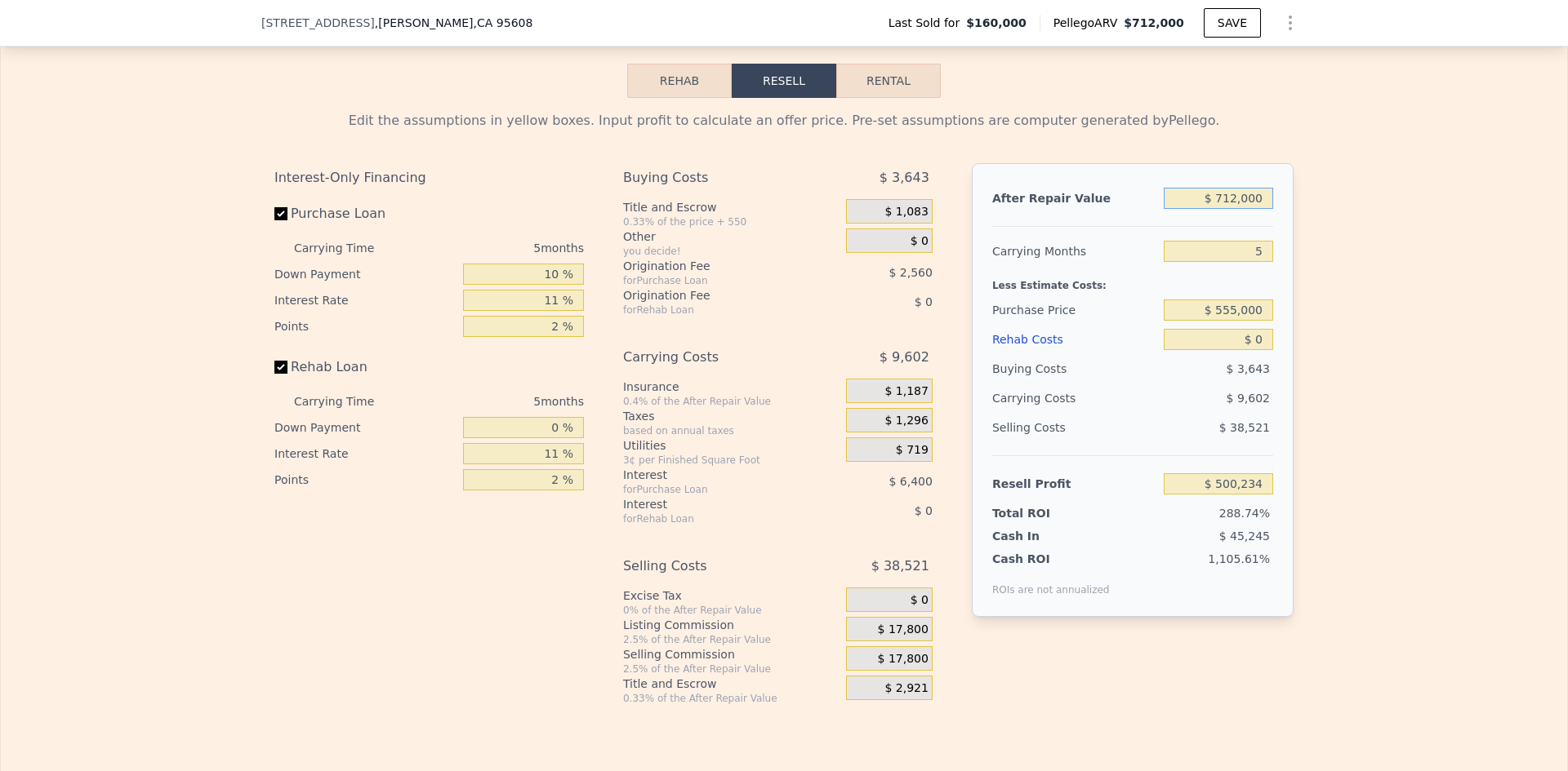
click at [1198, 209] on input "$ 712,000" at bounding box center [1217, 198] width 110 height 22
drag, startPoint x: 1201, startPoint y: 222, endPoint x: 1284, endPoint y: 217, distance: 83.2
click at [1284, 217] on div "After Repair Value $ 712,000 Carrying Months 5 Less Estimate Costs: Purchase Pr…" at bounding box center [1133, 390] width 322 height 454
type input "$ 750,000"
type input "$ 536,144"
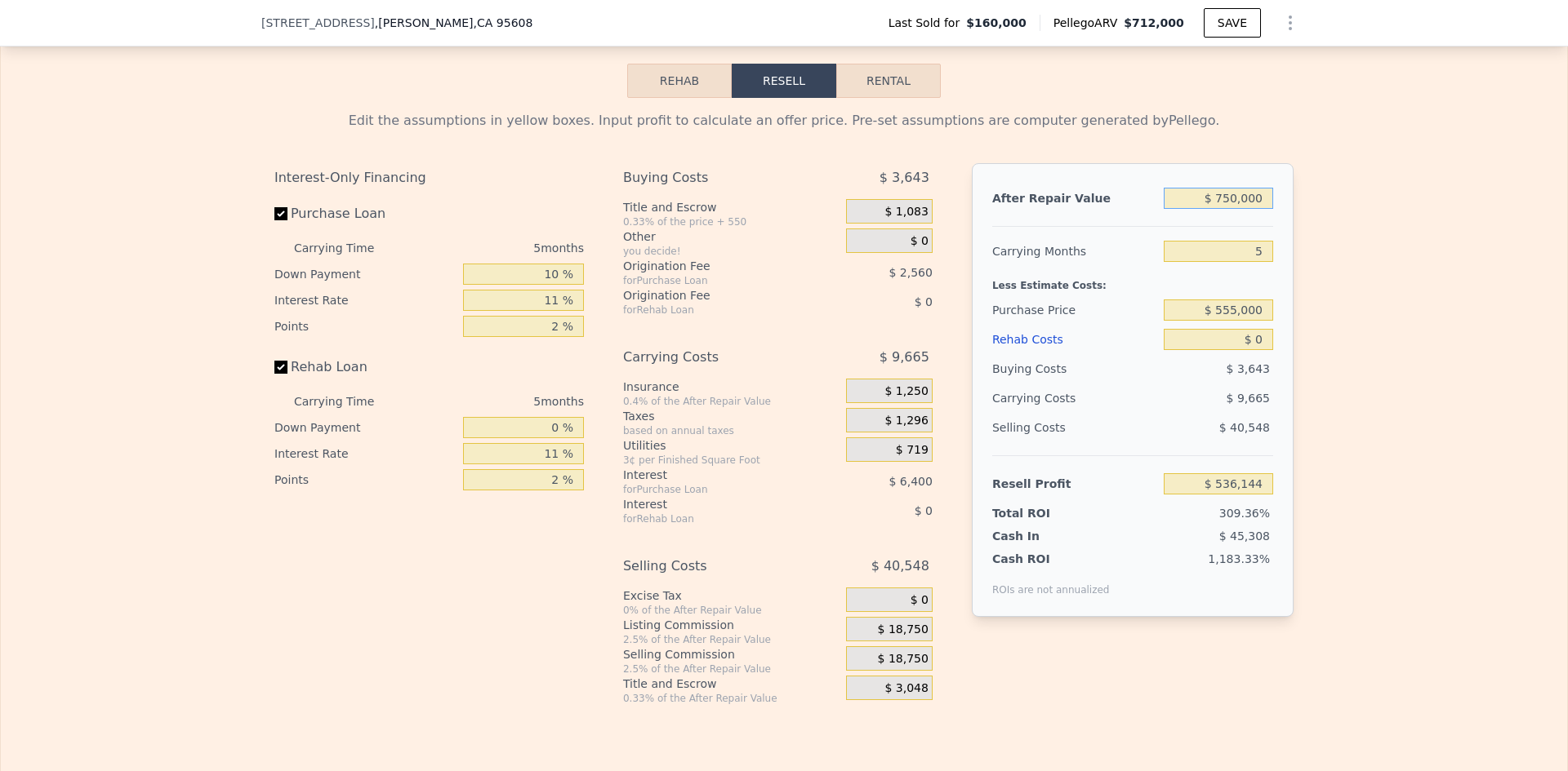
type input "$ 750,000"
drag, startPoint x: 1246, startPoint y: 276, endPoint x: 1267, endPoint y: 274, distance: 21.1
click at [1267, 262] on input "5" at bounding box center [1217, 252] width 110 height 22
type input "6"
type input "$ 534,212"
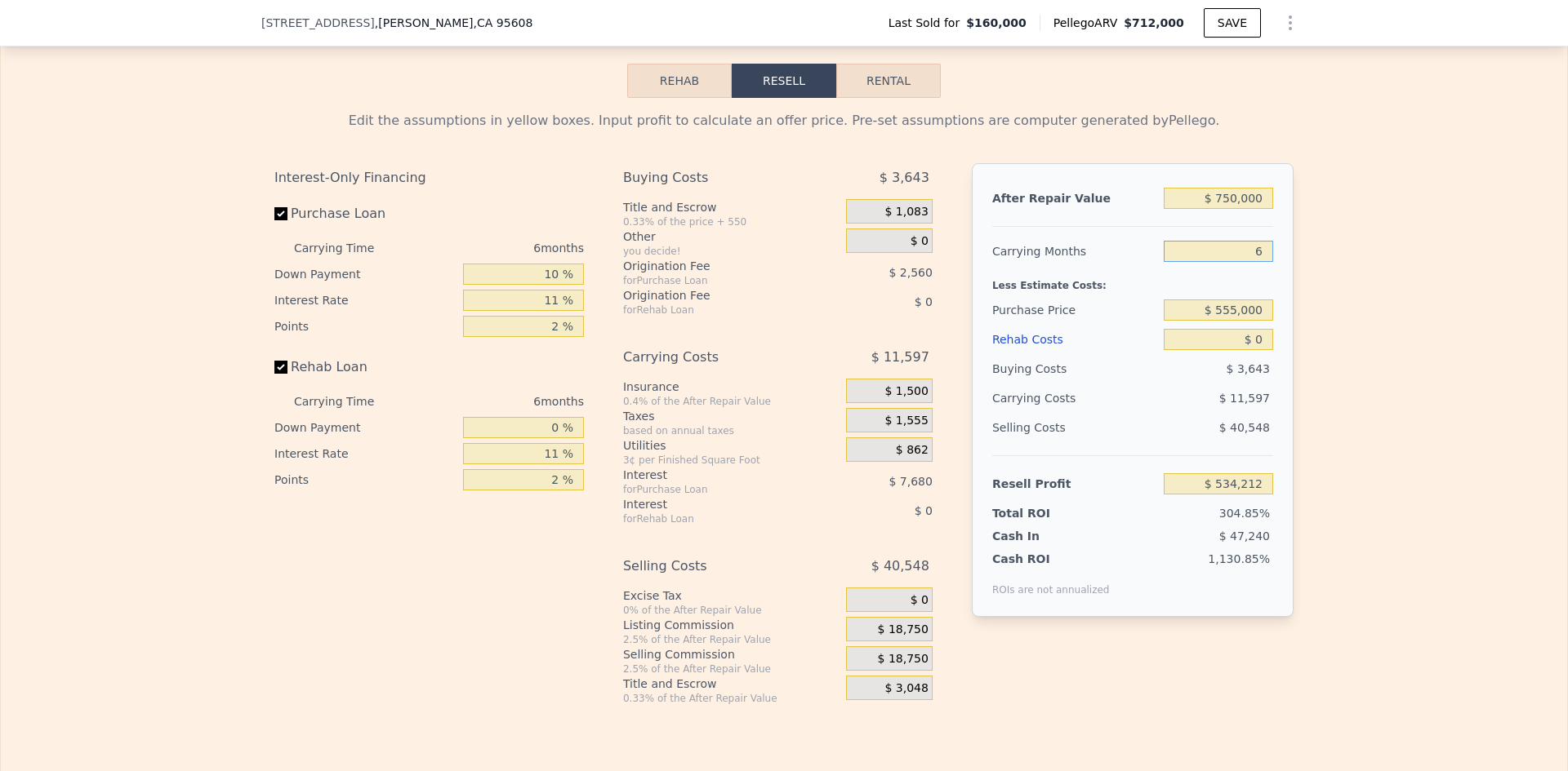
type input "6"
click at [1286, 336] on div "After Repair Value $ 750,000 Carrying Months 6 Less Estimate Costs: Purchase Pr…" at bounding box center [1133, 390] width 322 height 454
click at [1196, 495] on input "$ 534,212" at bounding box center [1217, 485] width 110 height 22
drag, startPoint x: 1215, startPoint y: 512, endPoint x: 1319, endPoint y: 502, distance: 104.5
click at [1319, 502] on div "Edit the assumptions in yellow boxes. Input profit to calculate an offer price.…" at bounding box center [784, 401] width 1566 height 607
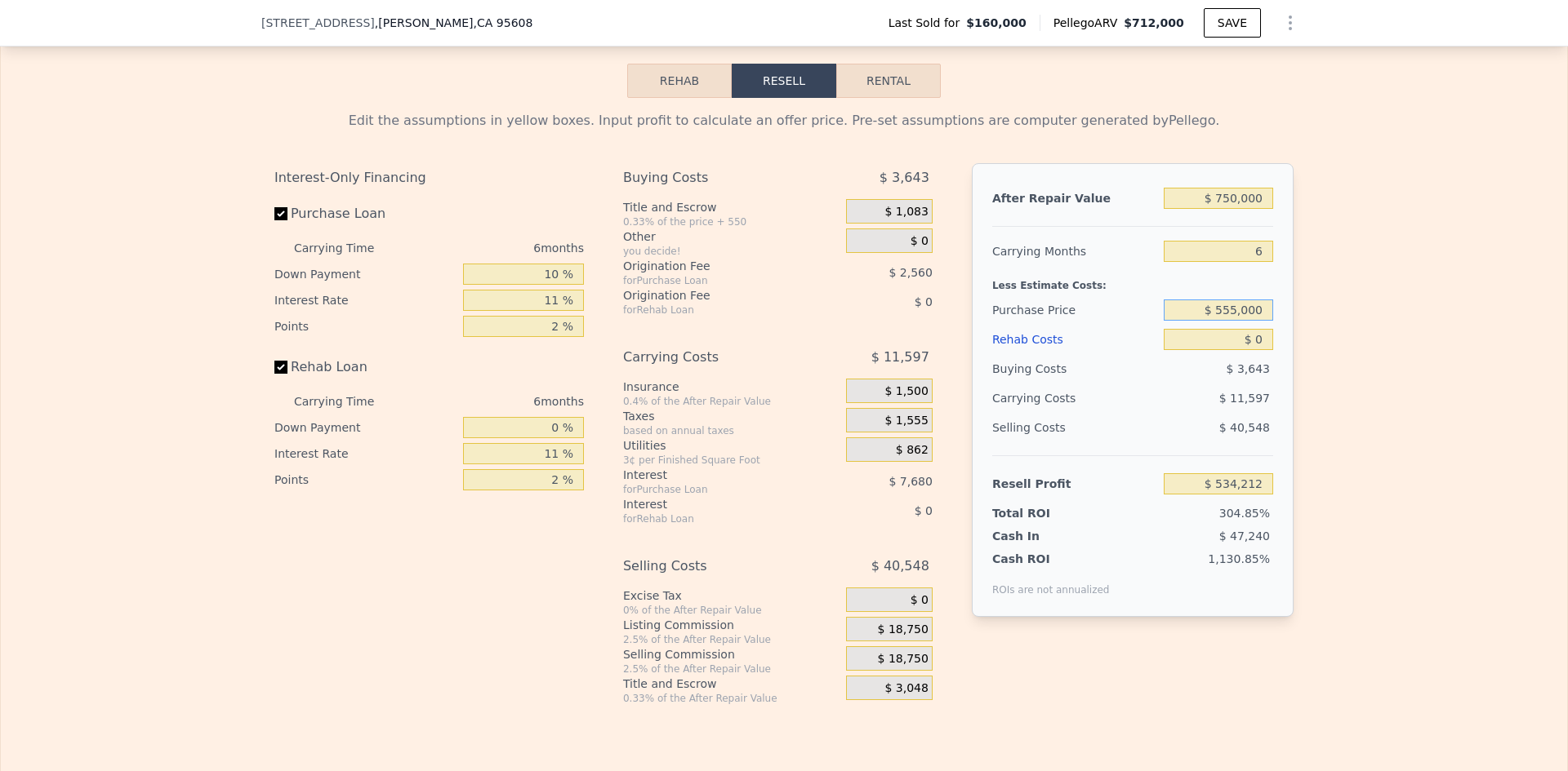
click at [1206, 321] on input "$ 555,000" at bounding box center [1217, 310] width 110 height 22
type input "$ 160,000"
drag, startPoint x: 1209, startPoint y: 363, endPoint x: 1310, endPoint y: 351, distance: 101.7
click at [1310, 351] on div "Edit the assumptions in yellow boxes. Input profit to calculate an offer price.…" at bounding box center [784, 401] width 1566 height 607
type input "$ 63"
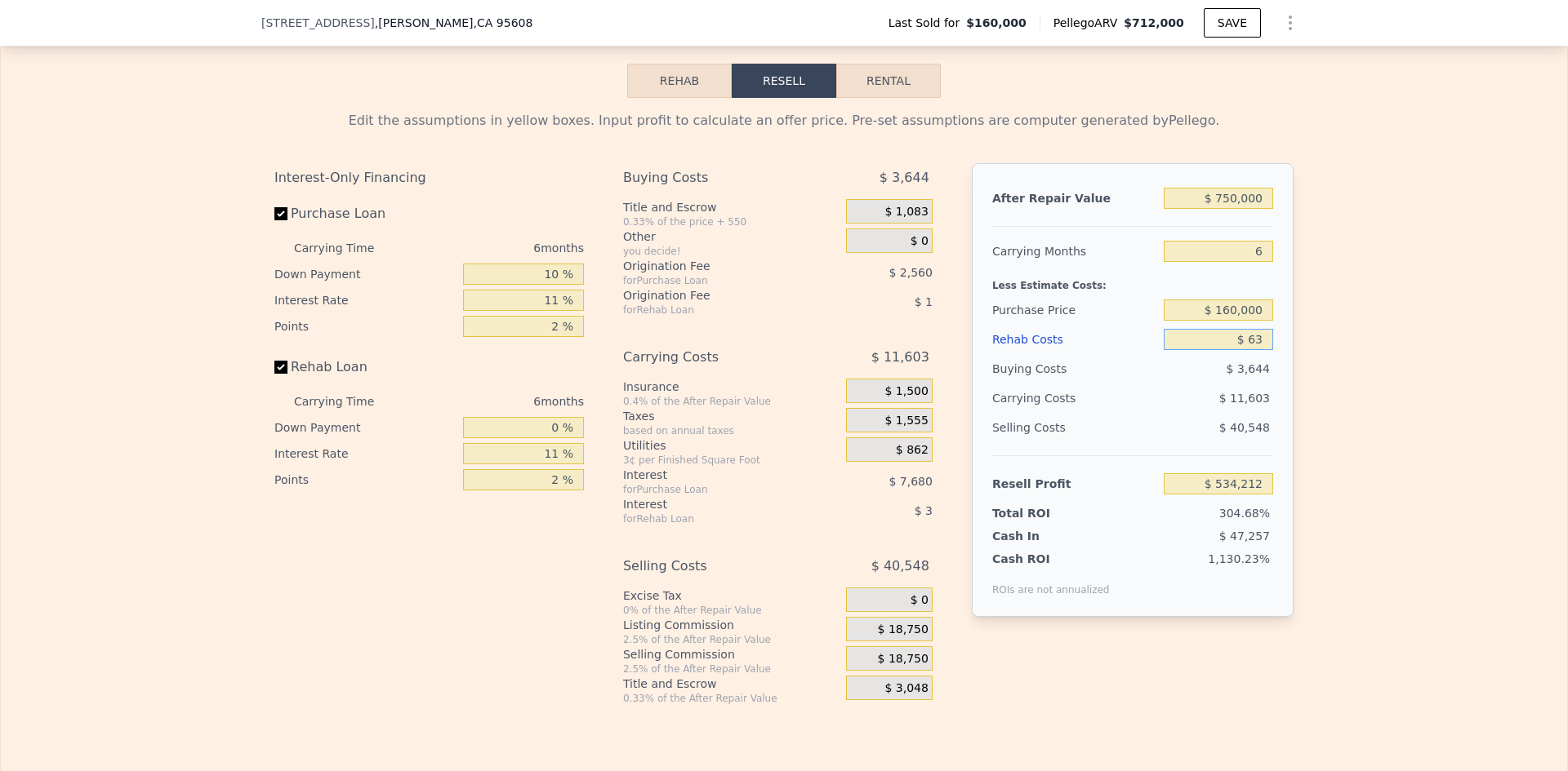
type input "$ 534,142"
type input "$ 63,000"
type input "$ 467,180"
type input "$ 63,000"
click at [1353, 389] on div "Edit the assumptions in yellow boxes. Input profit to calculate an offer price.…" at bounding box center [784, 401] width 1566 height 607
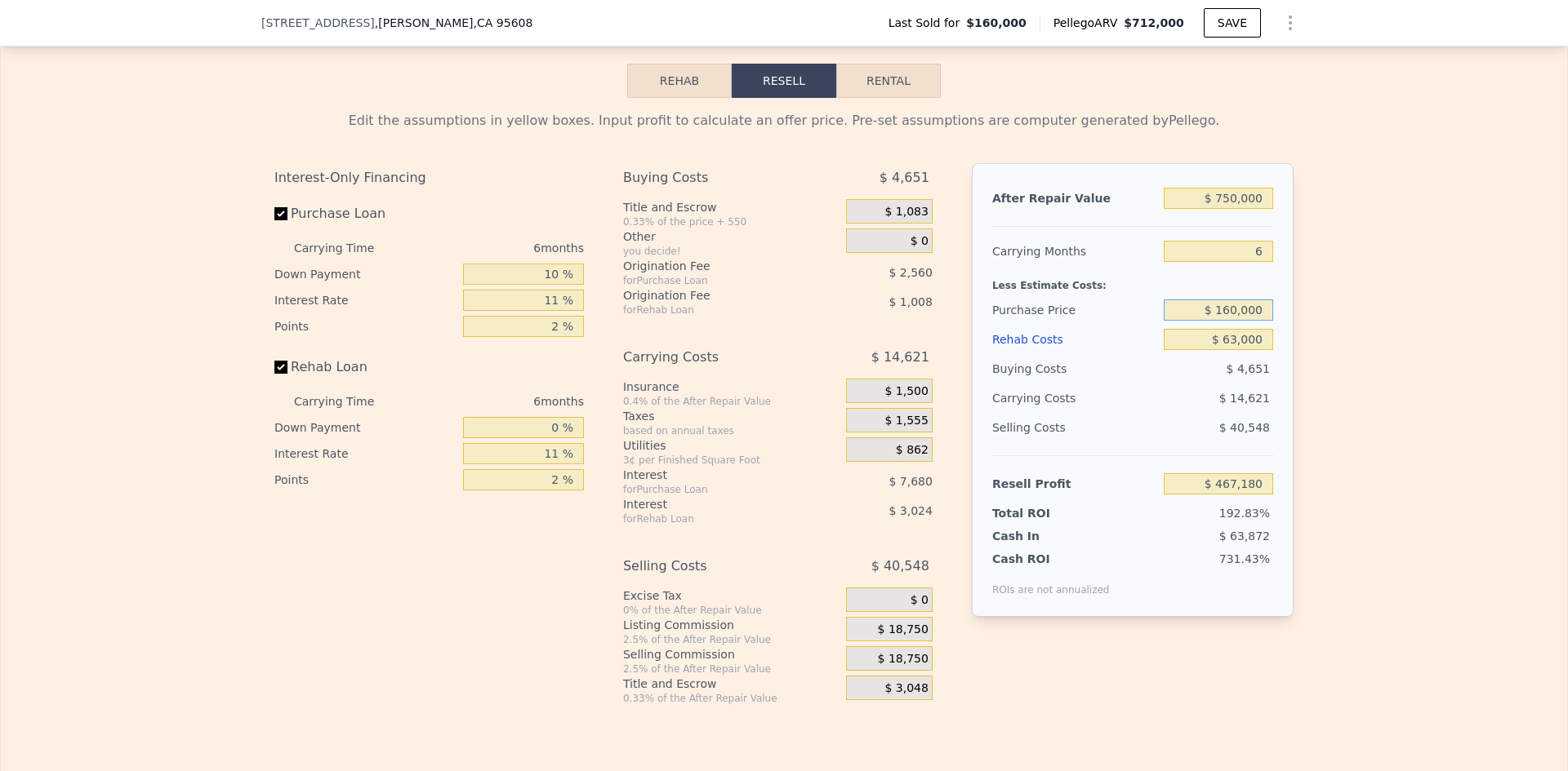
click at [1198, 321] on input "$ 160,000" at bounding box center [1217, 310] width 110 height 22
drag, startPoint x: 1198, startPoint y: 328, endPoint x: 1323, endPoint y: 333, distance: 125.1
click at [1323, 333] on div "Edit the assumptions in yellow boxes. Input profit to calculate an offer price.…" at bounding box center [784, 401] width 1566 height 607
type input "$ 555,000"
type input "$ 45,585"
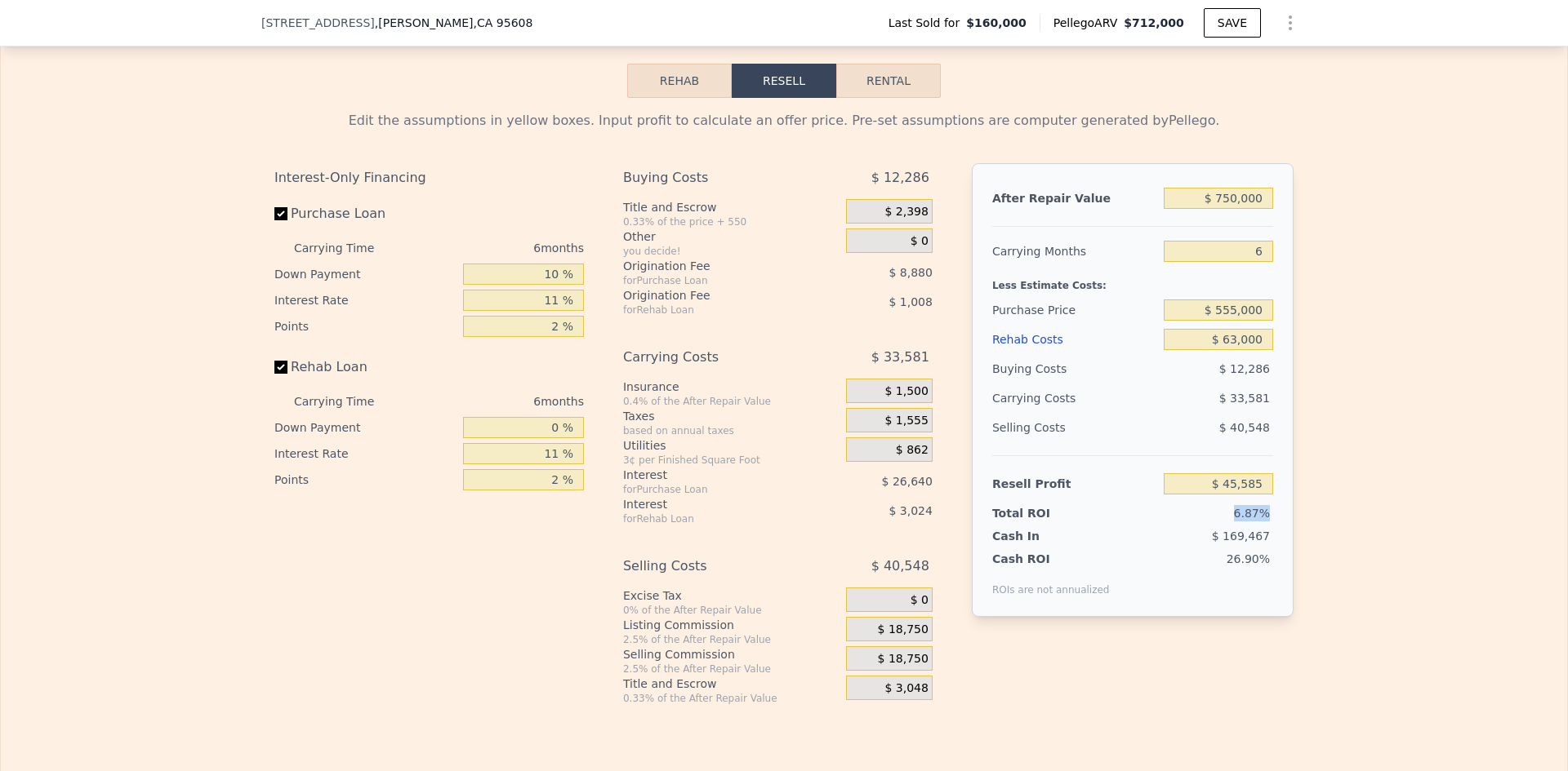
drag, startPoint x: 1222, startPoint y: 540, endPoint x: 1294, endPoint y: 530, distance: 72.7
click at [1294, 530] on div "Edit the assumptions in yellow boxes. Input profit to calculate an offer price.…" at bounding box center [784, 401] width 1045 height 607
type input "$ 712,000"
type input "5"
type input "$ 0"
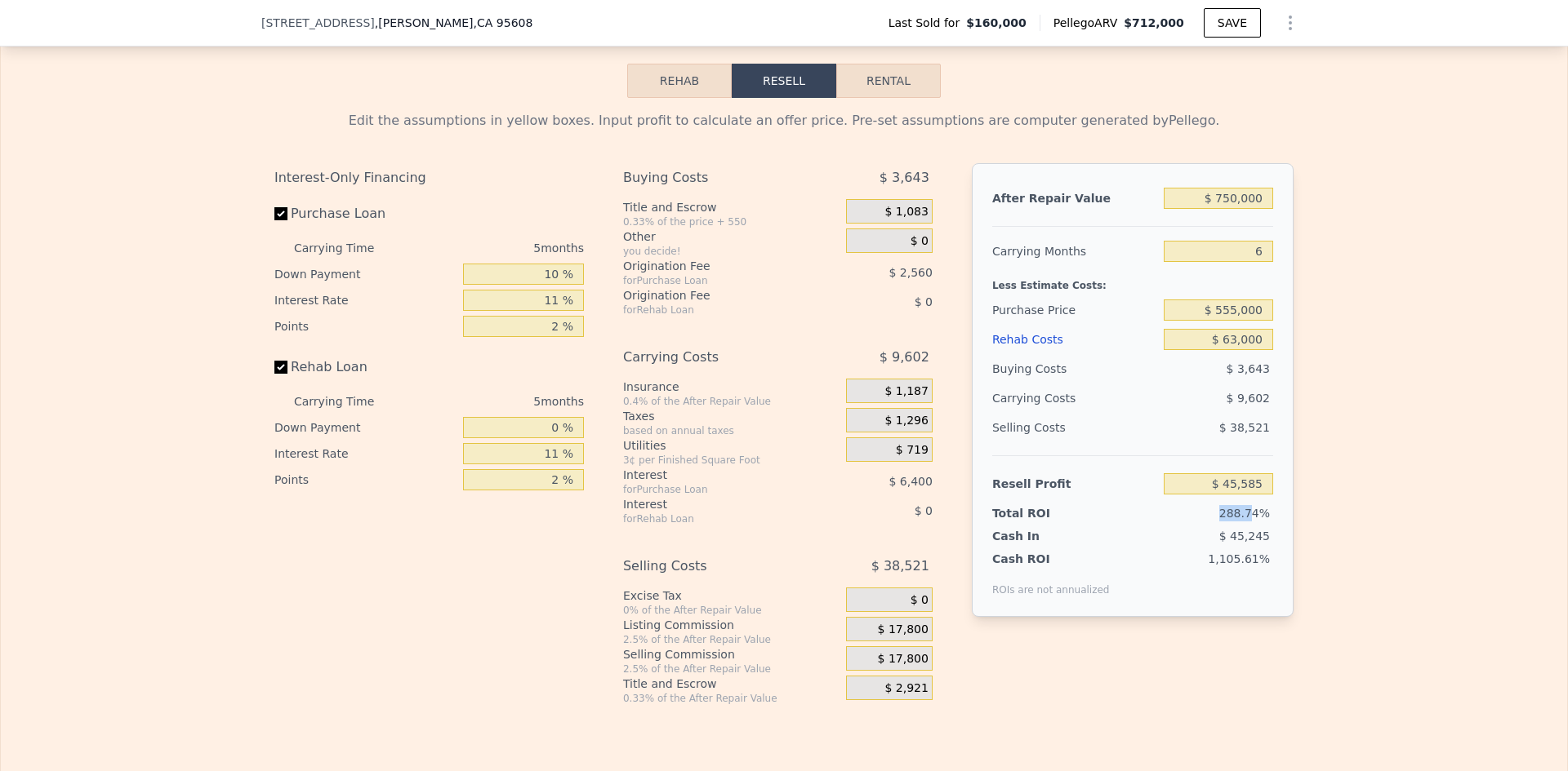
type input "$ 500,234"
